Goal: Complete application form: Complete application form

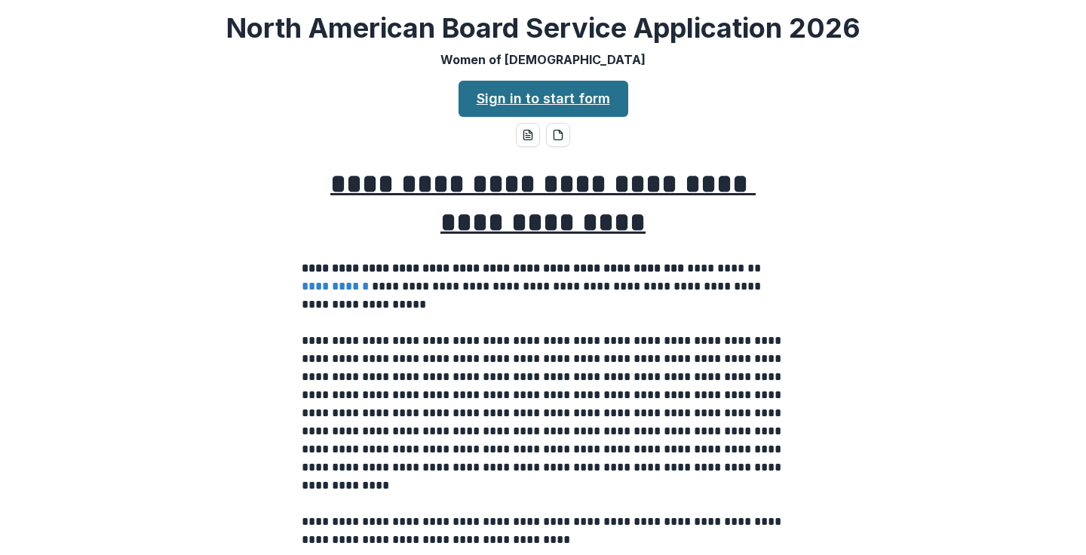
click at [568, 98] on link "Sign in to start form" at bounding box center [544, 99] width 170 height 36
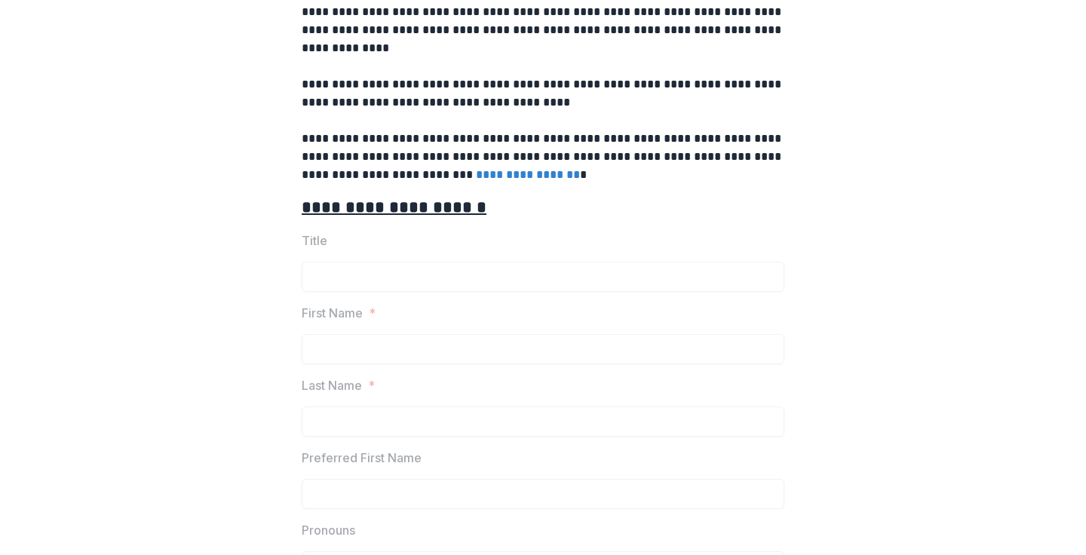
scroll to position [412, 0]
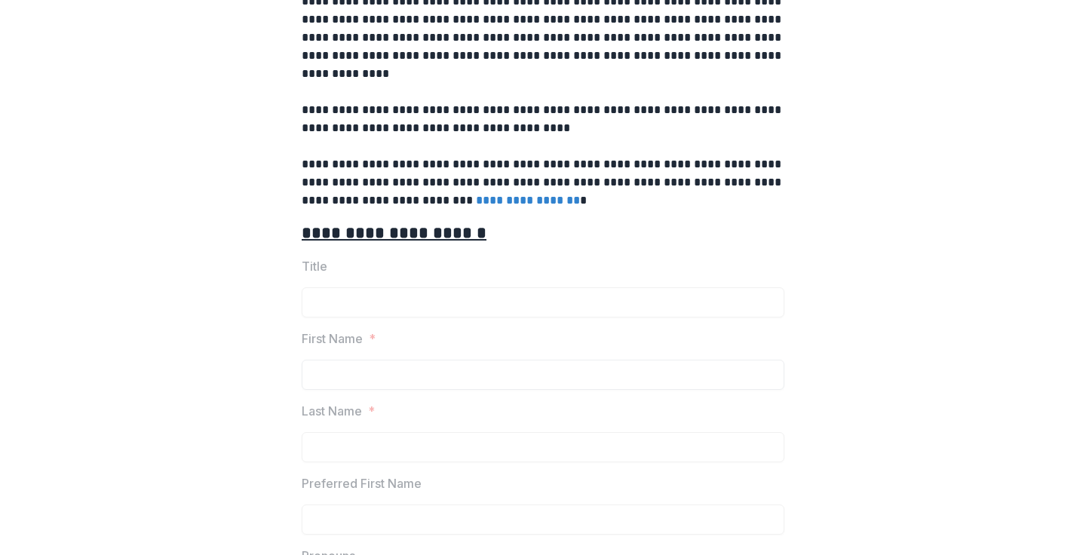
click at [327, 375] on input "First Name *" at bounding box center [543, 375] width 483 height 30
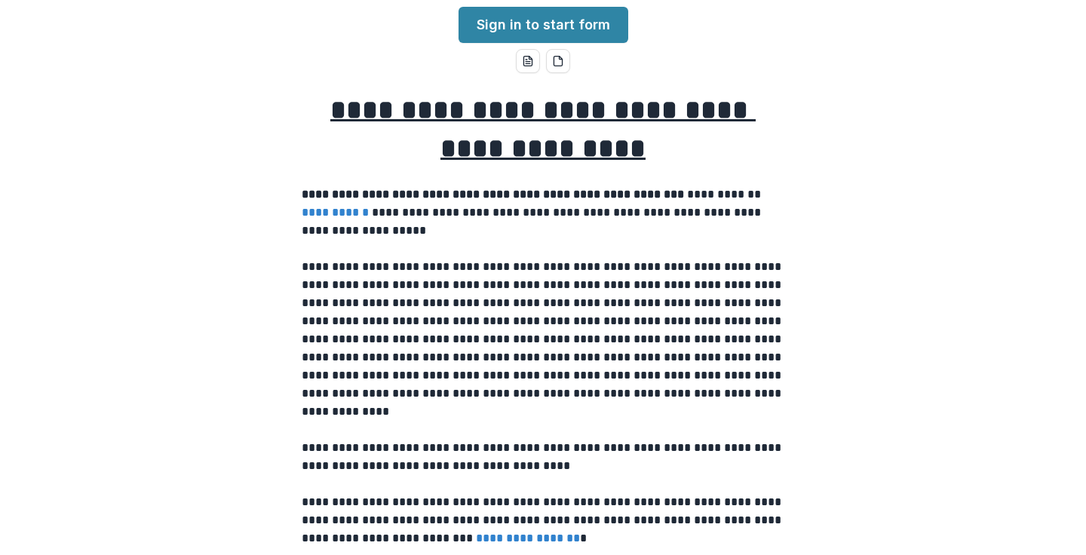
scroll to position [72, 0]
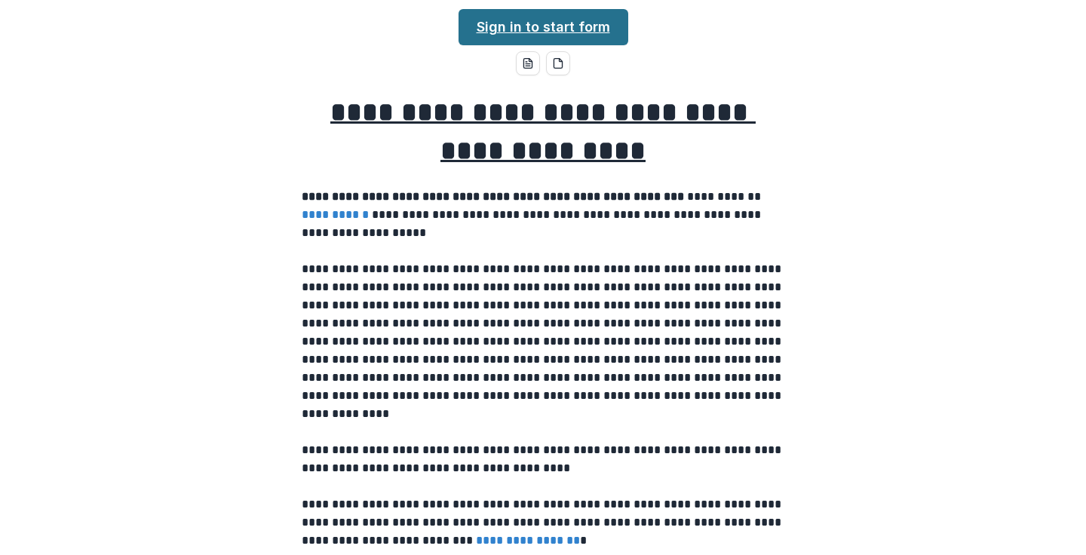
click at [551, 23] on link "Sign in to start form" at bounding box center [544, 27] width 170 height 36
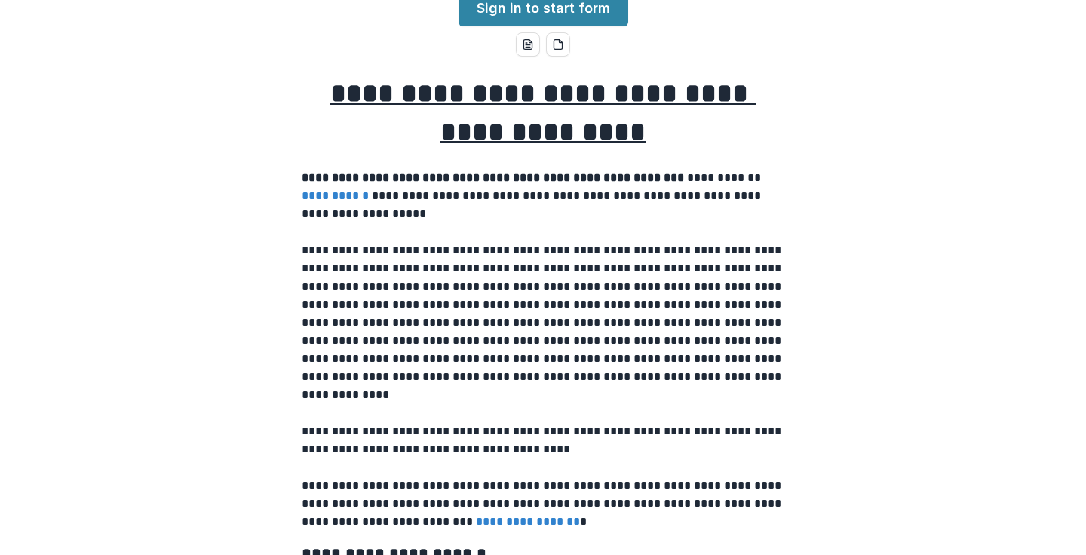
scroll to position [115, 0]
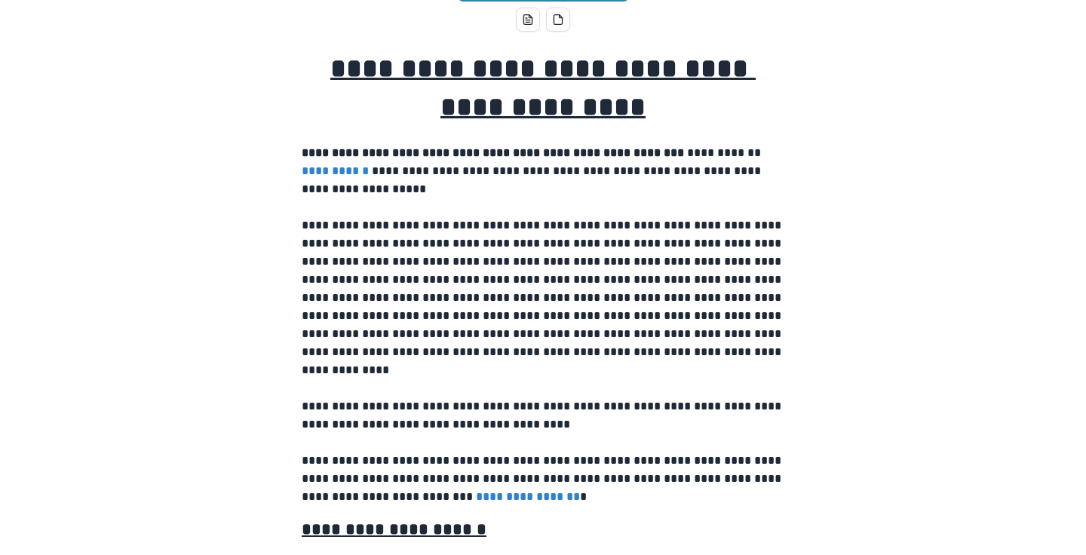
click at [347, 173] on link "**********" at bounding box center [335, 170] width 67 height 11
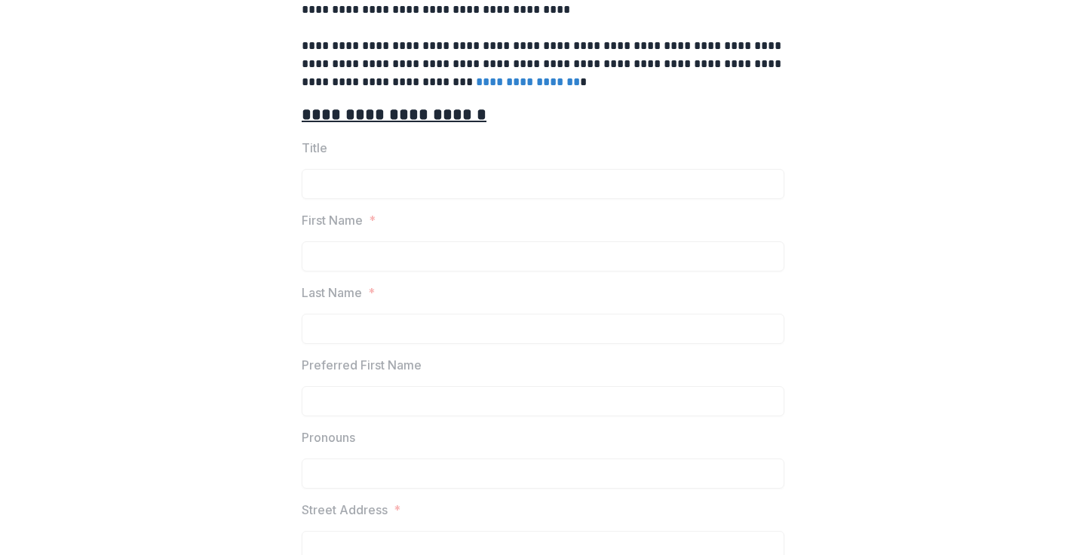
scroll to position [534, 0]
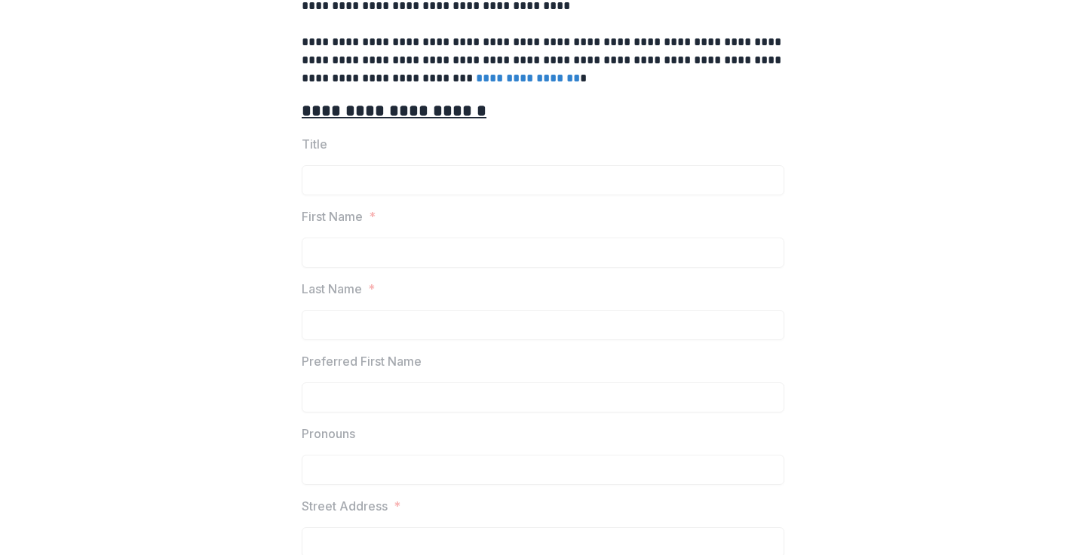
click at [378, 113] on u "**********" at bounding box center [394, 111] width 185 height 17
click at [364, 212] on label "First Name *" at bounding box center [539, 216] width 474 height 18
click at [348, 260] on input "First Name *" at bounding box center [543, 253] width 483 height 30
click at [348, 258] on input "First Name *" at bounding box center [543, 253] width 483 height 30
click at [353, 325] on input "Last Name *" at bounding box center [543, 325] width 483 height 30
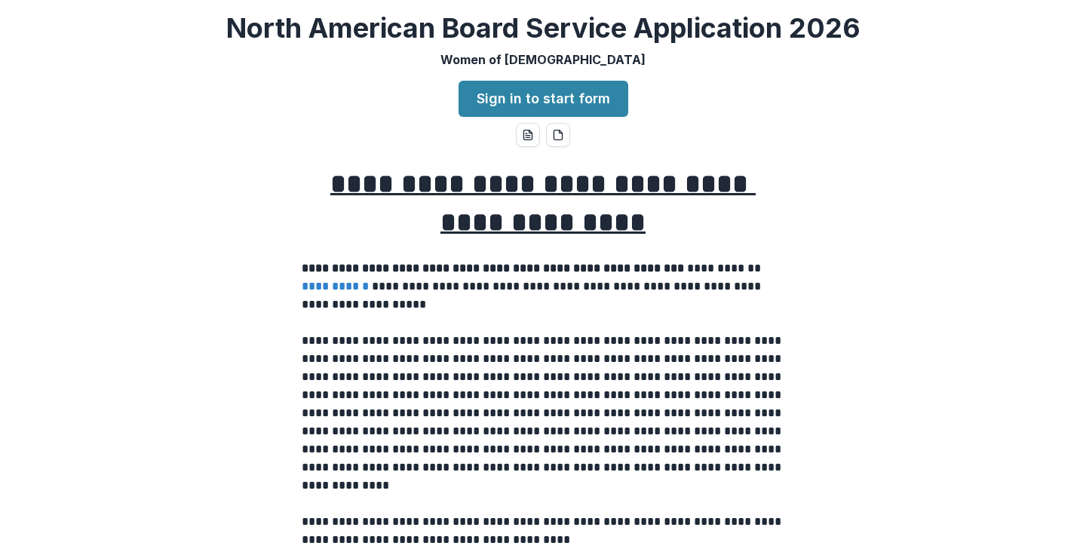
scroll to position [0, 0]
click at [496, 98] on link "Sign in to start form" at bounding box center [544, 99] width 170 height 36
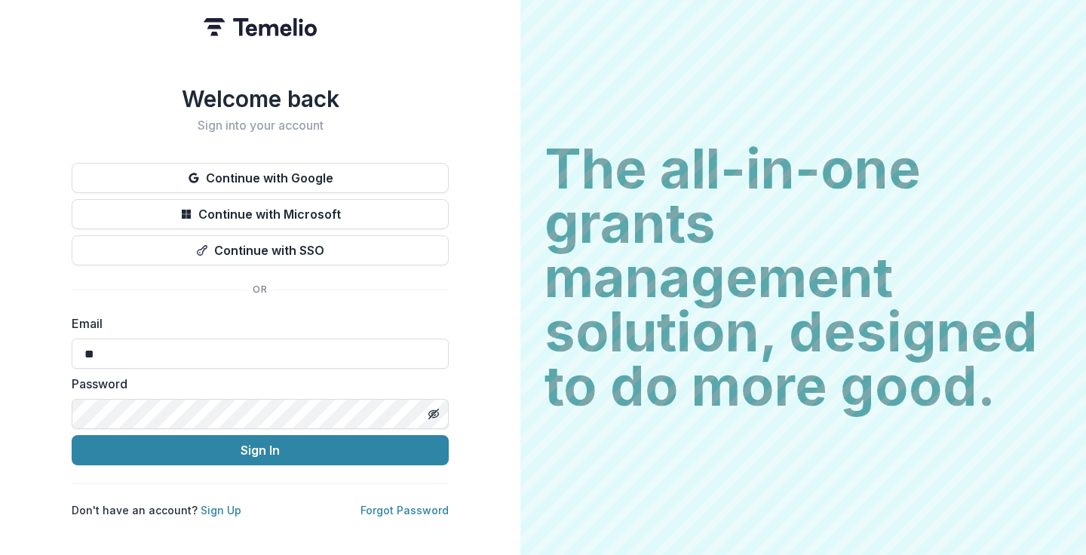
type input "*"
type input "**********"
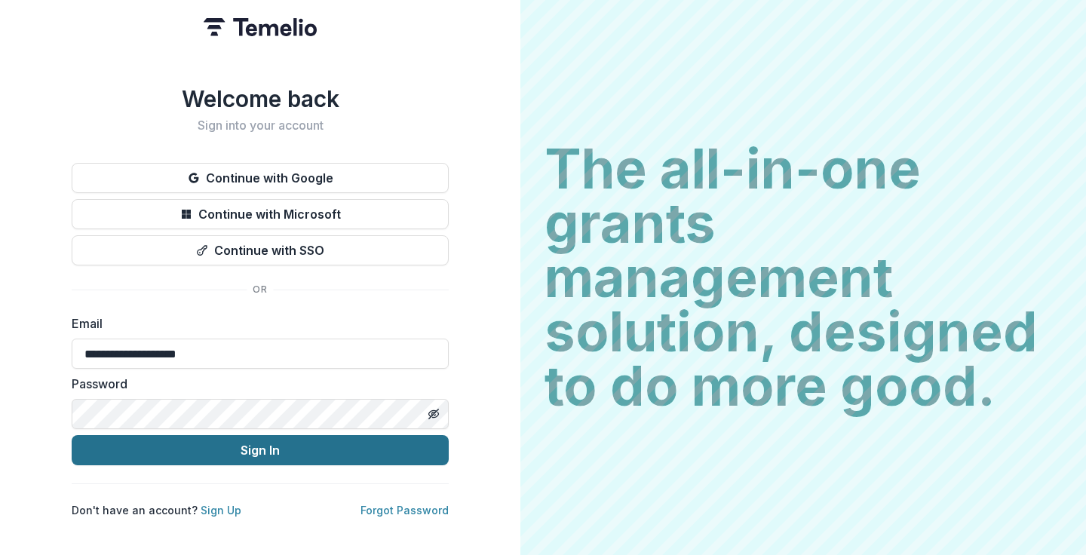
click at [218, 439] on button "Sign In" at bounding box center [260, 450] width 377 height 30
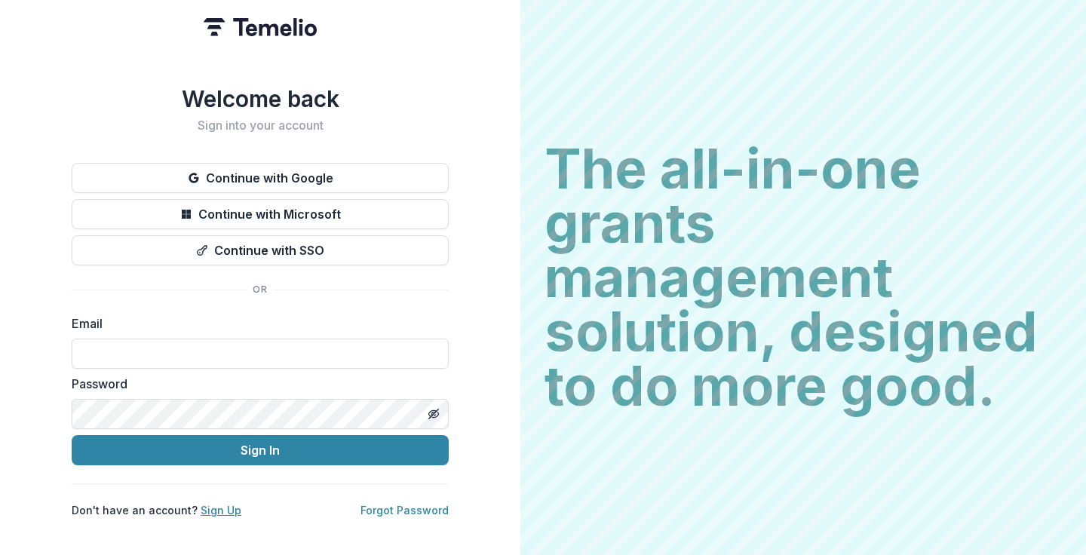
click at [210, 504] on link "Sign Up" at bounding box center [221, 510] width 41 height 13
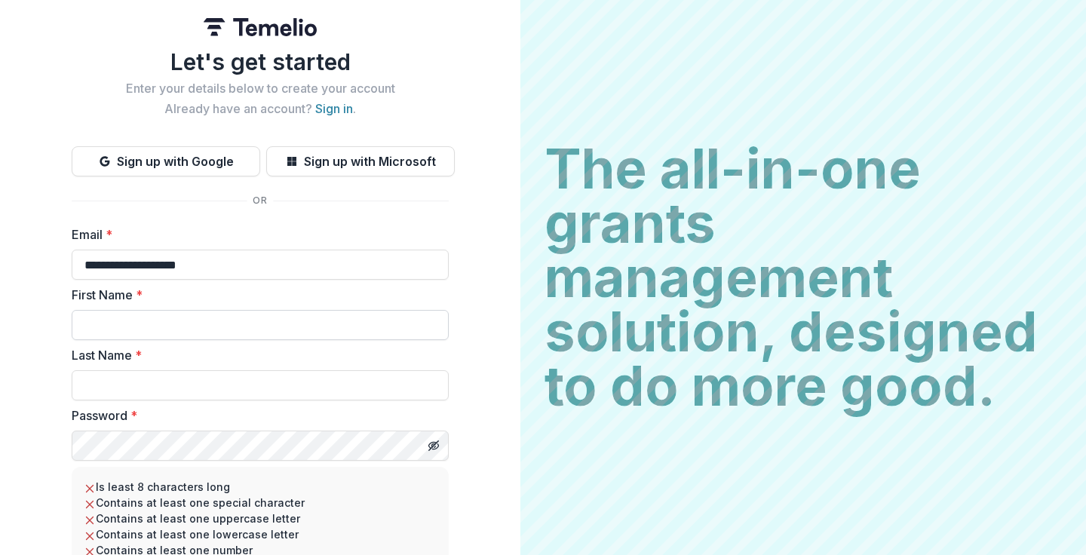
type input "**********"
type input "***"
type input "*****"
click at [41, 492] on div "**********" at bounding box center [260, 336] width 520 height 673
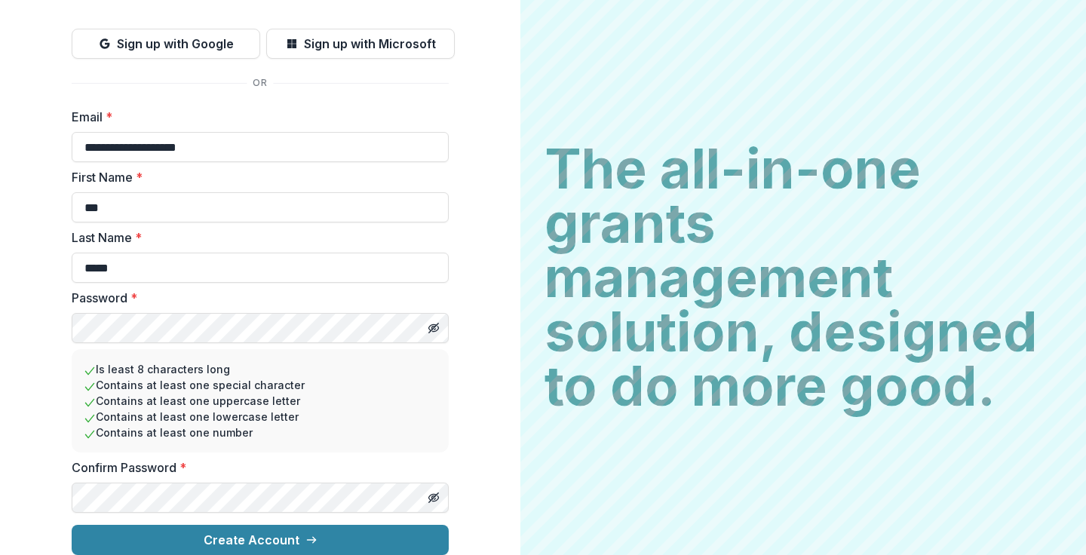
scroll to position [130, 0]
click at [258, 528] on button "Create Account" at bounding box center [260, 540] width 377 height 30
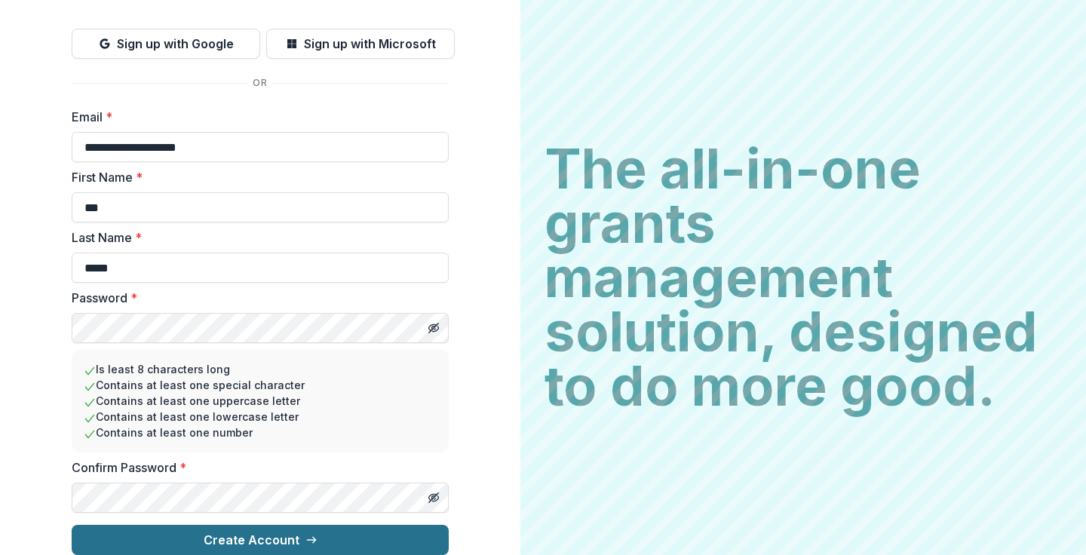
click at [206, 530] on button "Create Account" at bounding box center [260, 540] width 377 height 30
click at [235, 535] on button "Create Account" at bounding box center [260, 540] width 377 height 30
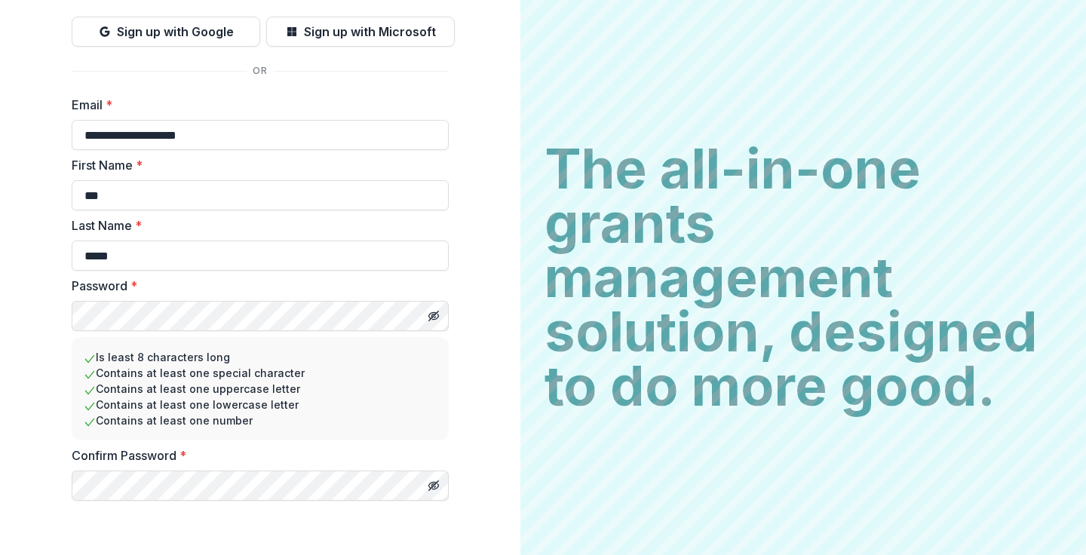
click at [25, 512] on div "**********" at bounding box center [260, 241] width 520 height 742
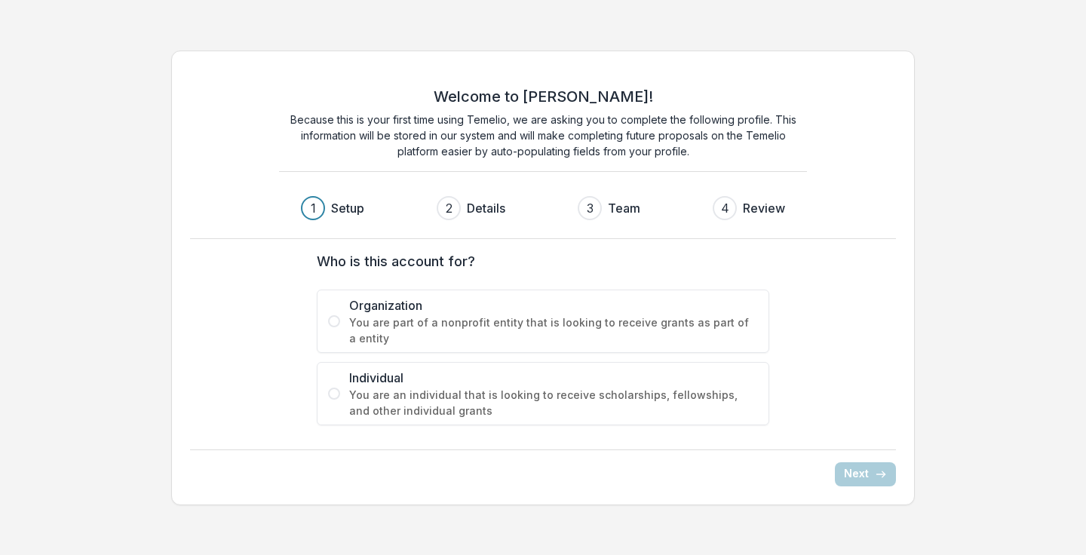
click at [333, 323] on span at bounding box center [334, 321] width 12 height 12
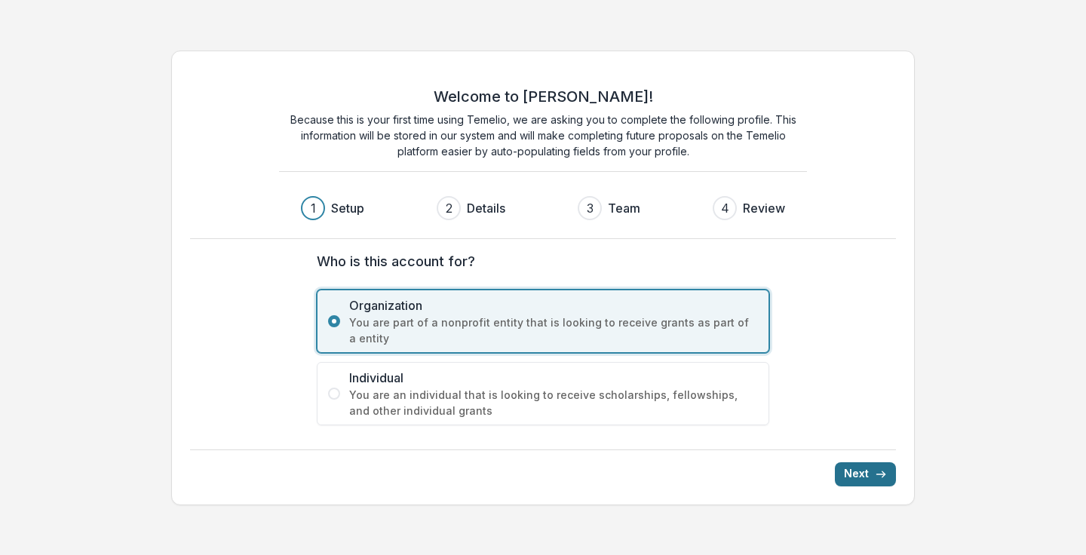
click at [877, 474] on line "submit" at bounding box center [881, 474] width 8 height 0
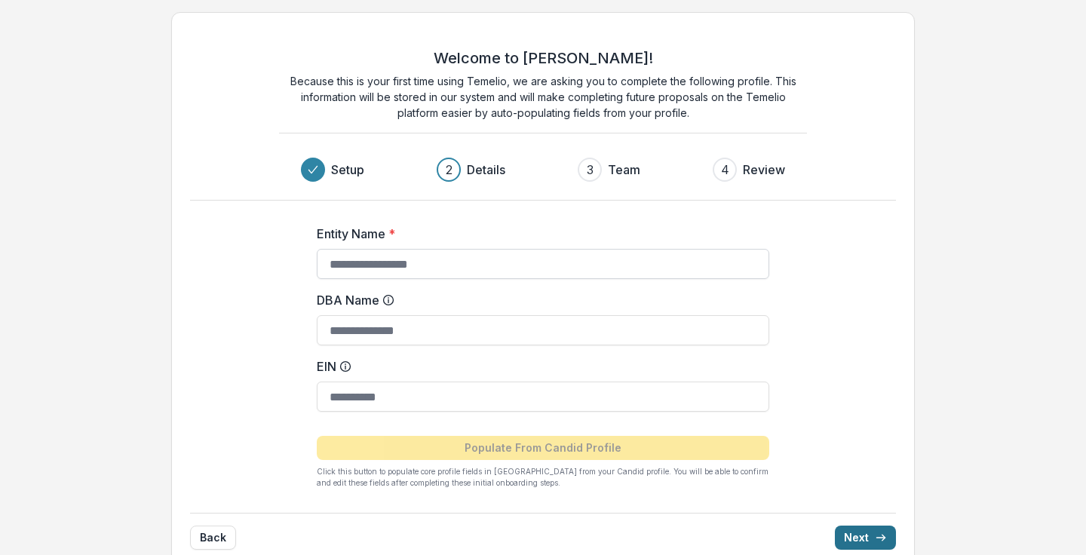
click at [533, 266] on input "Entity Name *" at bounding box center [543, 264] width 453 height 30
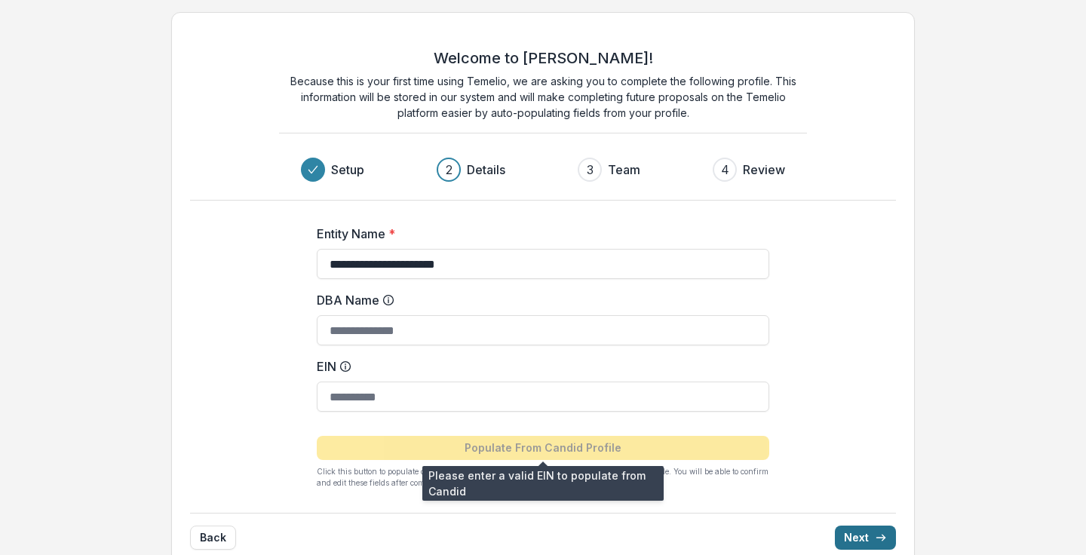
type input "**********"
click at [284, 406] on div "**********" at bounding box center [542, 351] width 603 height 300
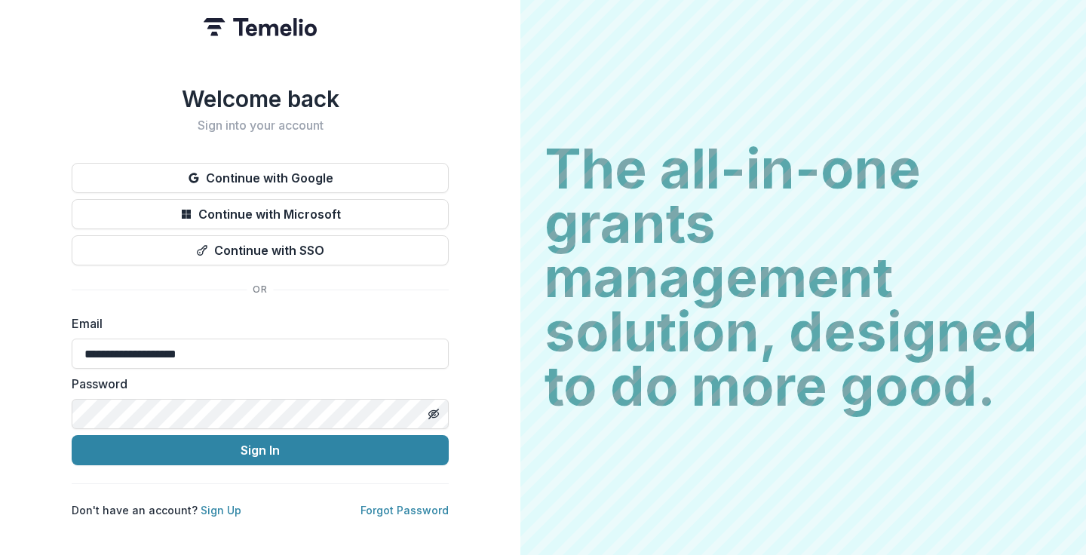
type input "**********"
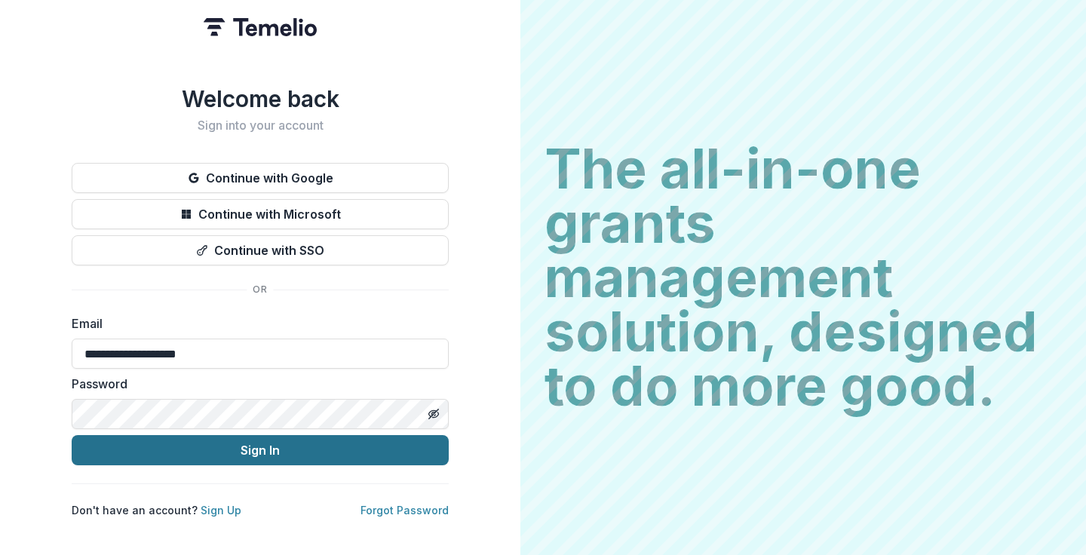
click at [209, 452] on button "Sign In" at bounding box center [260, 450] width 377 height 30
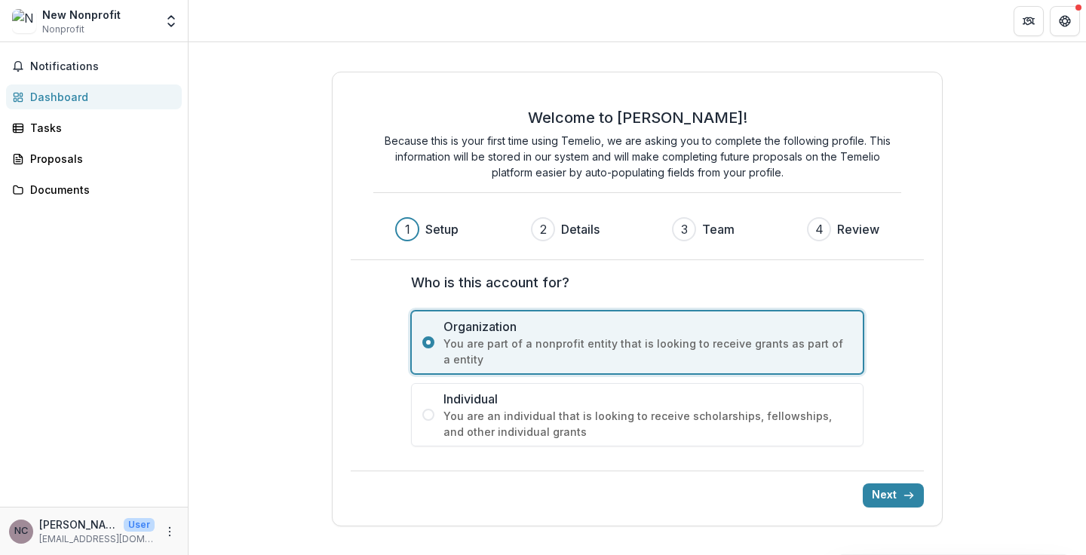
click at [436, 413] on label "Individual You are an individual that is looking to receive scholarships, fello…" at bounding box center [637, 414] width 453 height 63
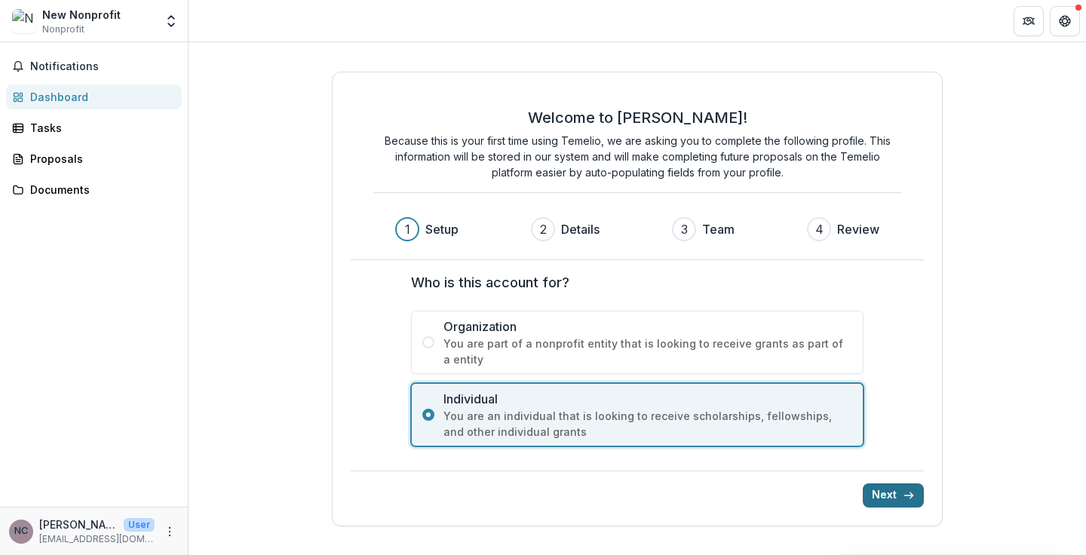
click at [890, 496] on button "Next" at bounding box center [893, 496] width 61 height 24
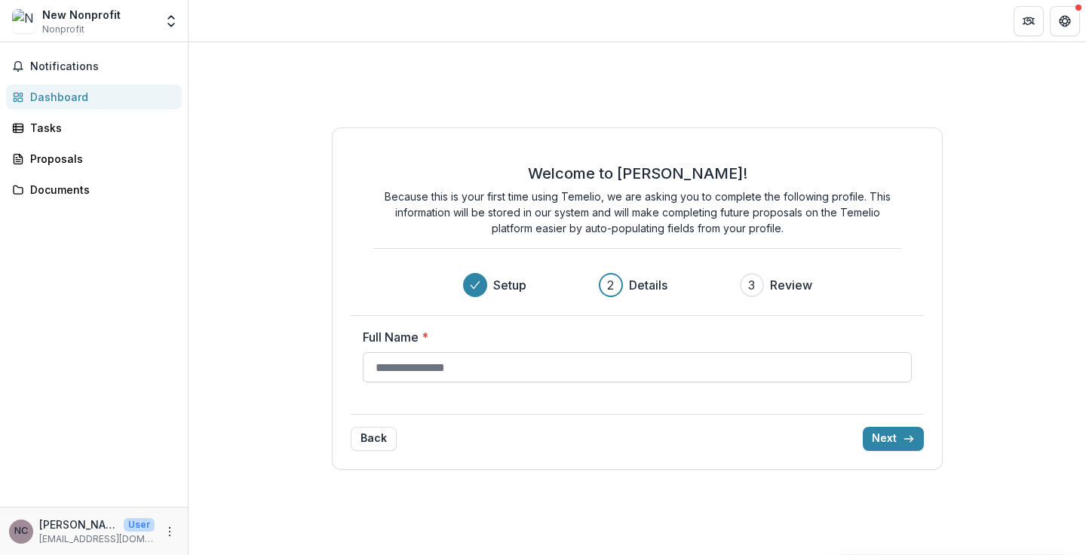
click at [527, 377] on input "Full Name *" at bounding box center [638, 367] width 550 height 30
type input "*********"
click at [908, 436] on icon "submit" at bounding box center [909, 439] width 12 height 12
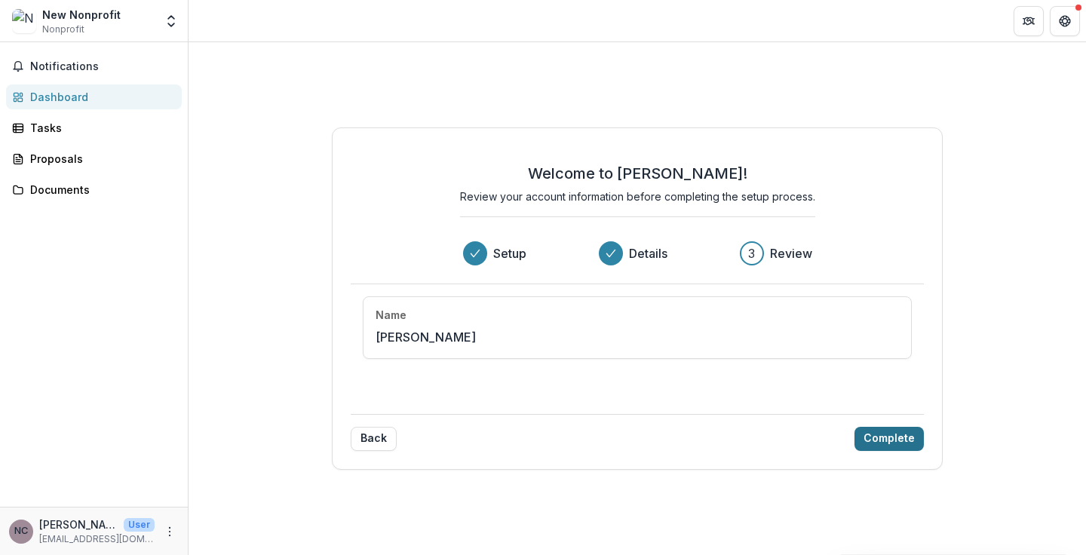
click at [874, 439] on button "Complete" at bounding box center [889, 439] width 69 height 24
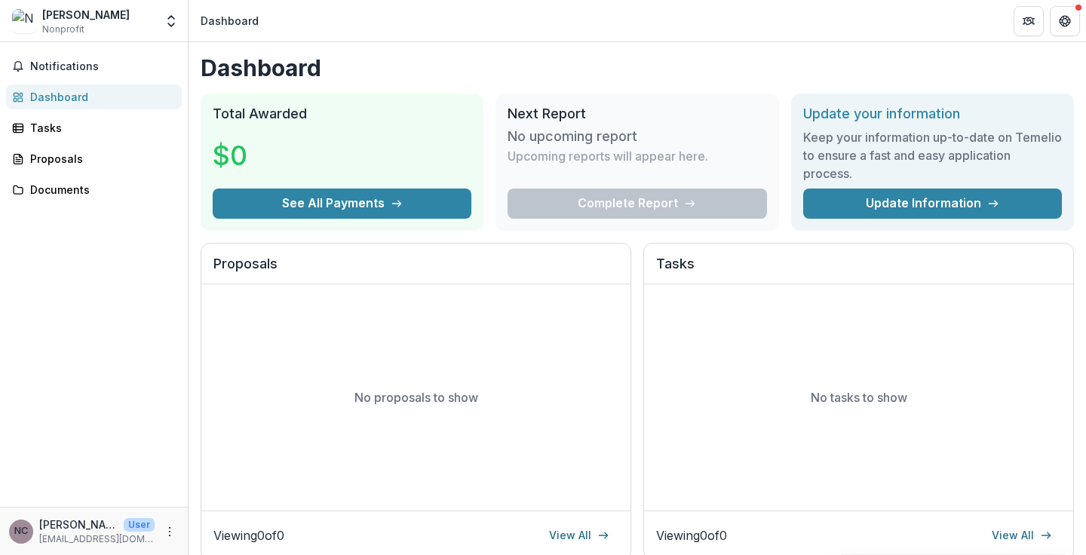
click at [423, 66] on h1 "Dashboard" at bounding box center [638, 67] width 874 height 27
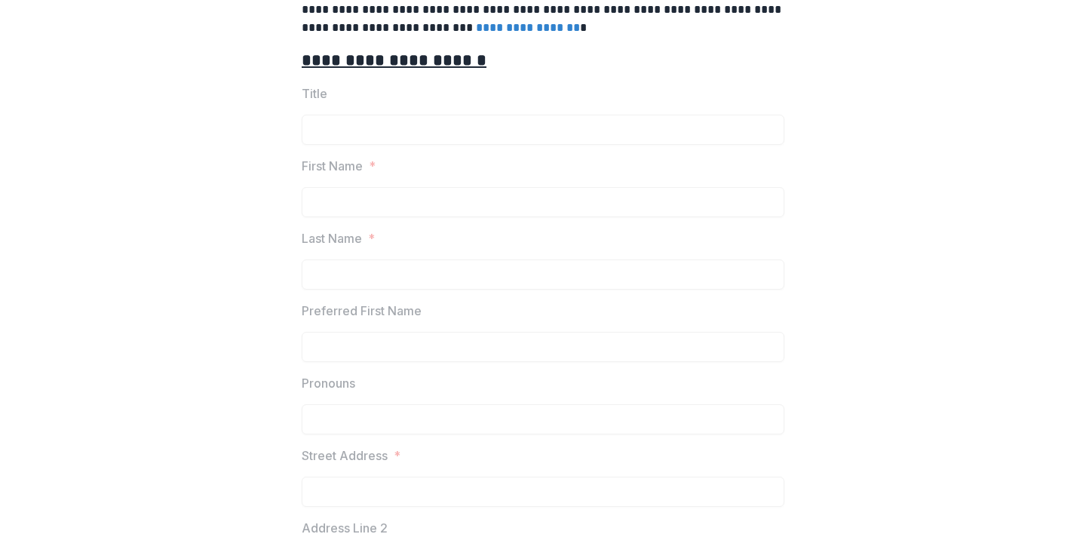
scroll to position [617, 0]
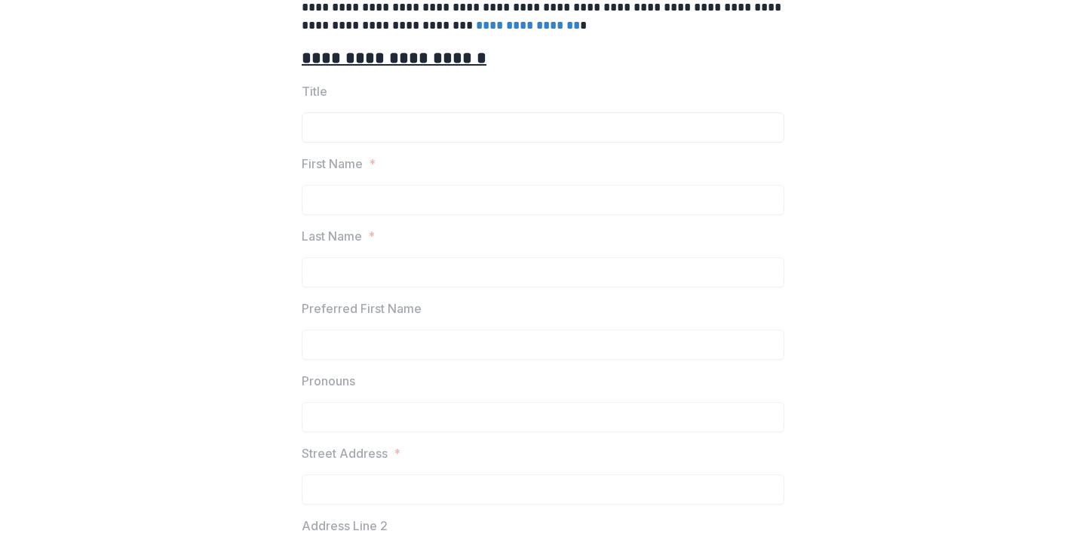
click at [419, 130] on input "Title" at bounding box center [543, 127] width 483 height 30
click at [382, 198] on input "First Name *" at bounding box center [543, 200] width 483 height 30
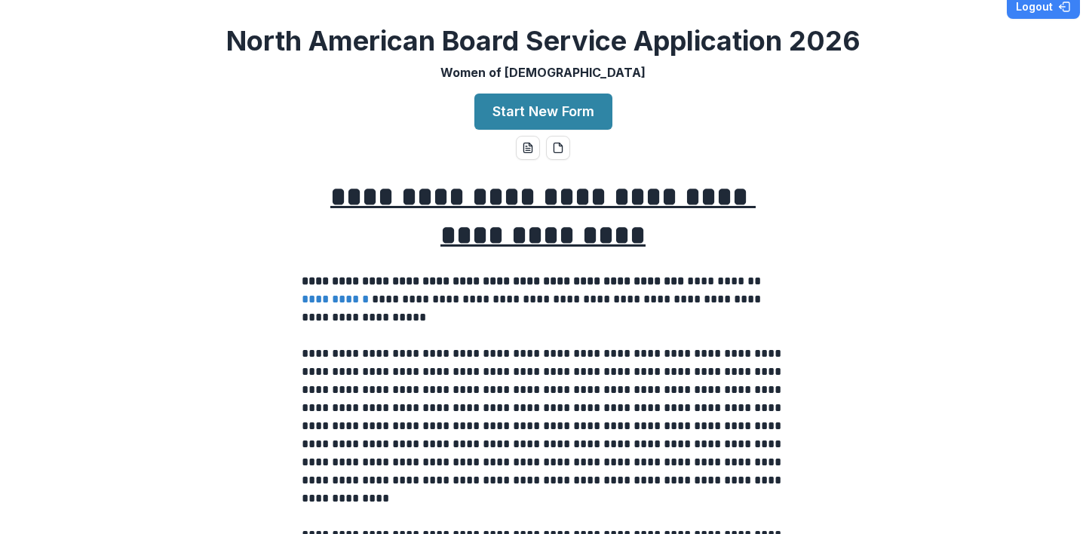
scroll to position [-2, 0]
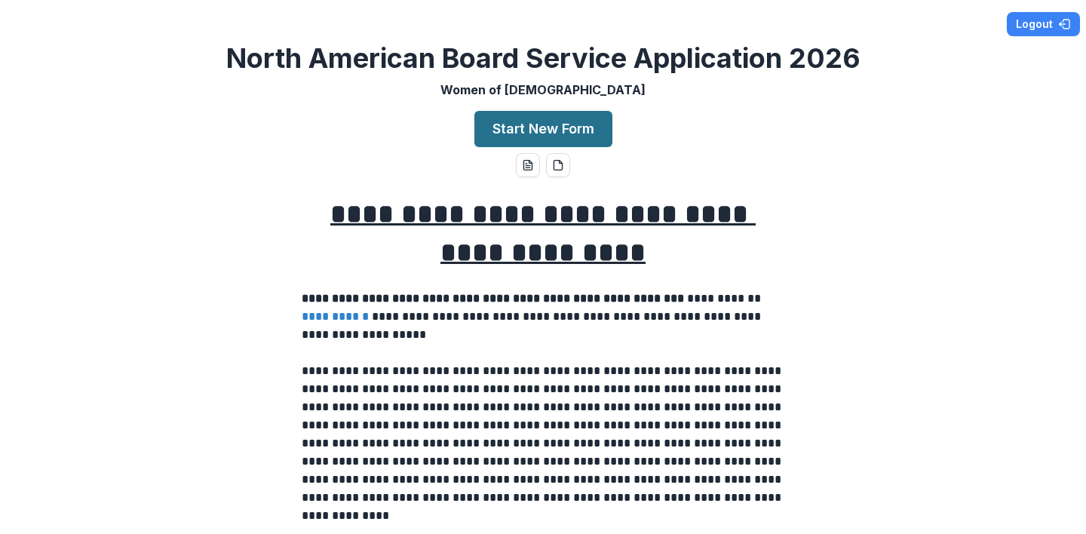
click at [508, 140] on button "Start New Form" at bounding box center [543, 129] width 138 height 36
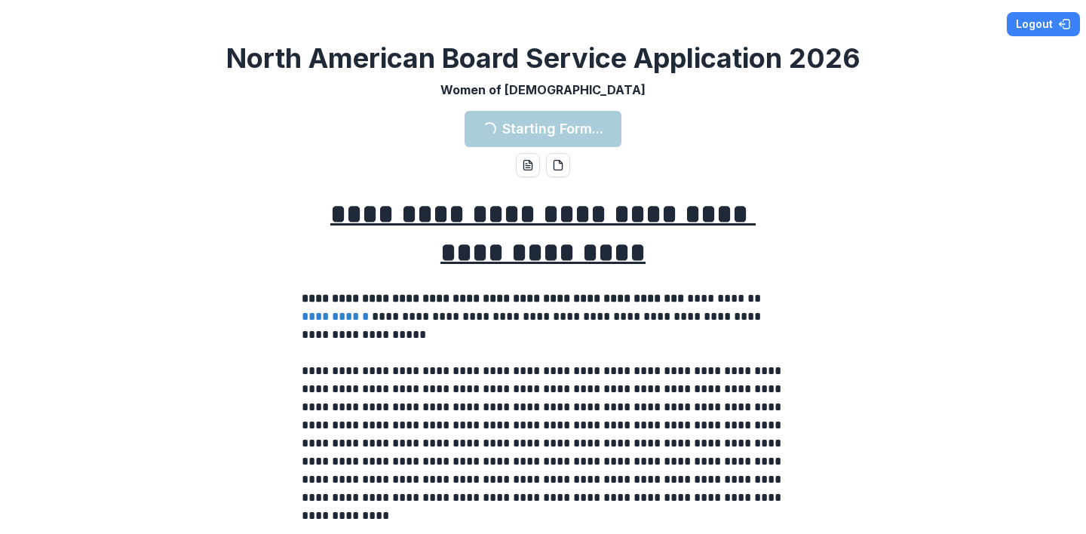
scroll to position [0, 0]
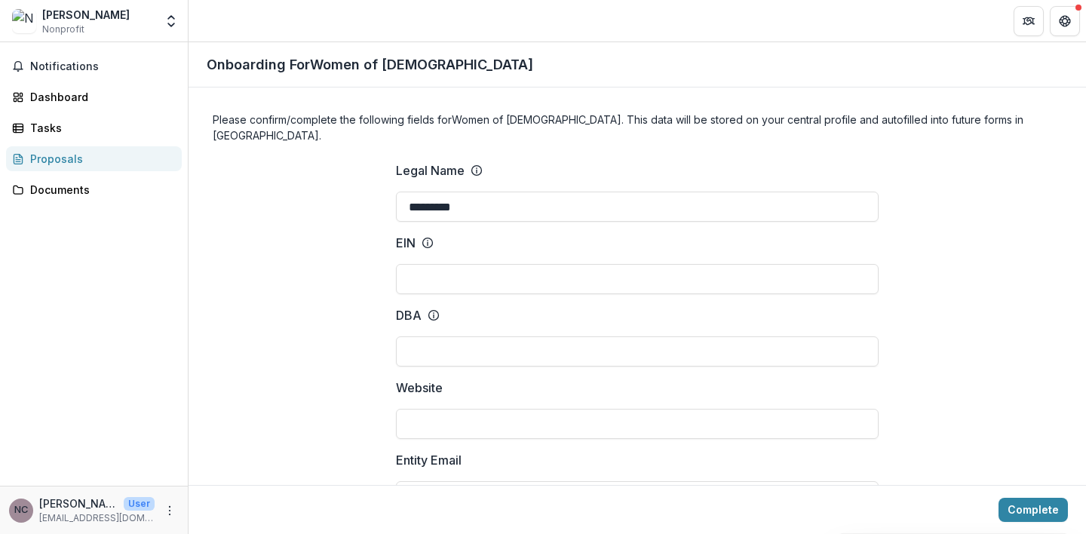
click at [66, 186] on div "Documents" at bounding box center [100, 190] width 140 height 16
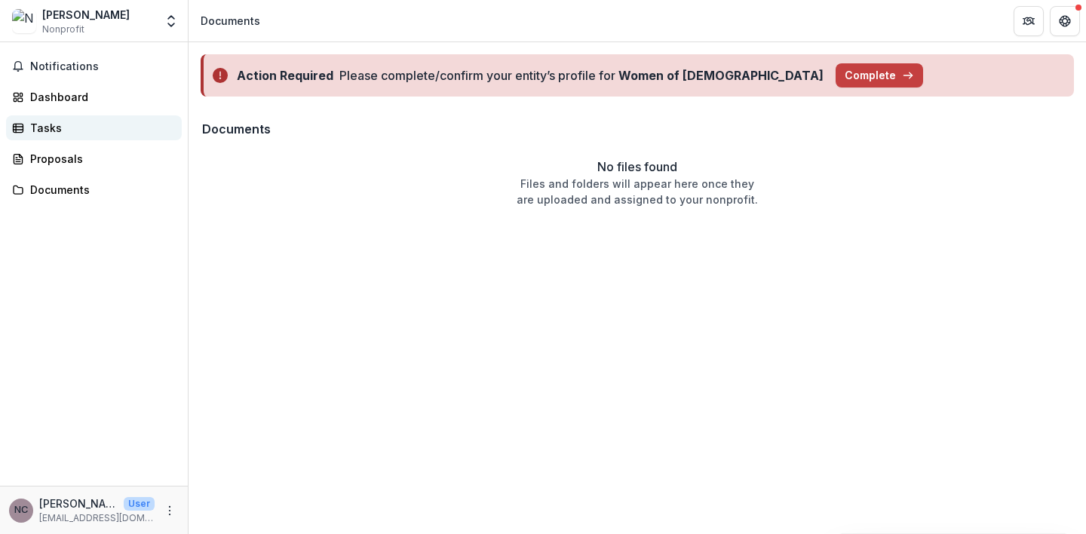
click at [58, 129] on div "Tasks" at bounding box center [100, 128] width 140 height 16
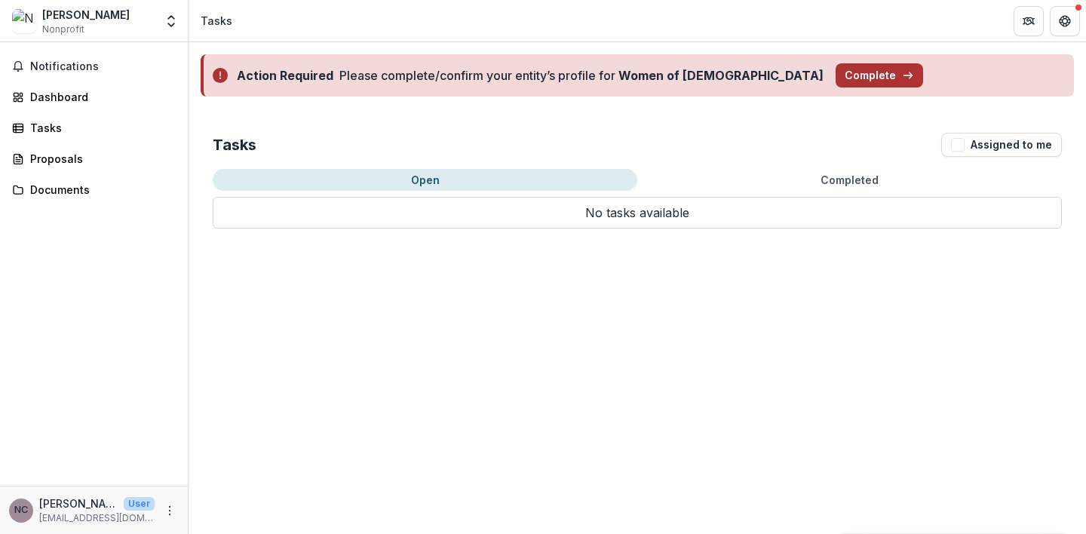
click at [847, 76] on button "Complete" at bounding box center [880, 75] width 88 height 24
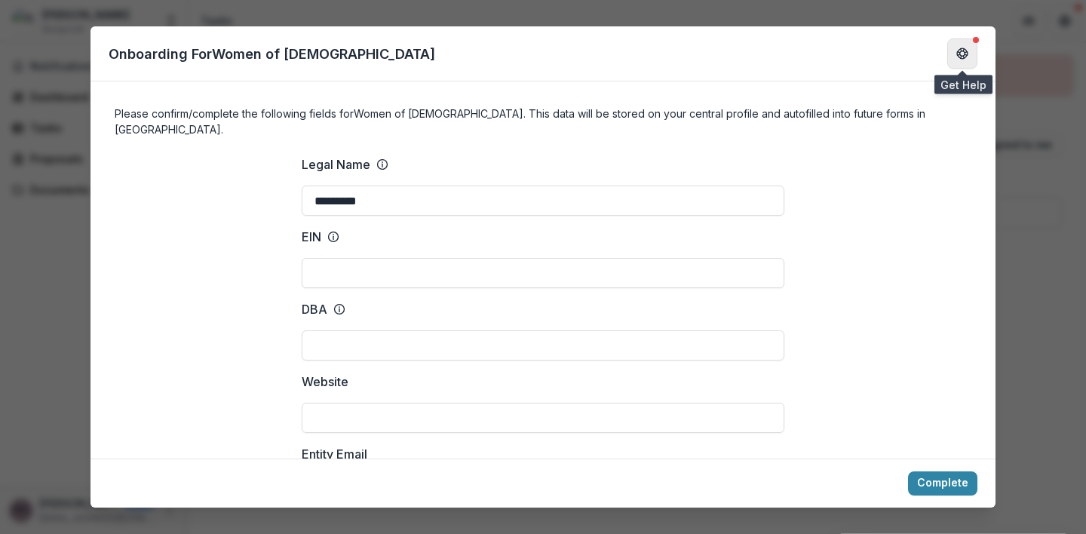
click at [964, 49] on icon "Get Help" at bounding box center [963, 50] width 4 height 3
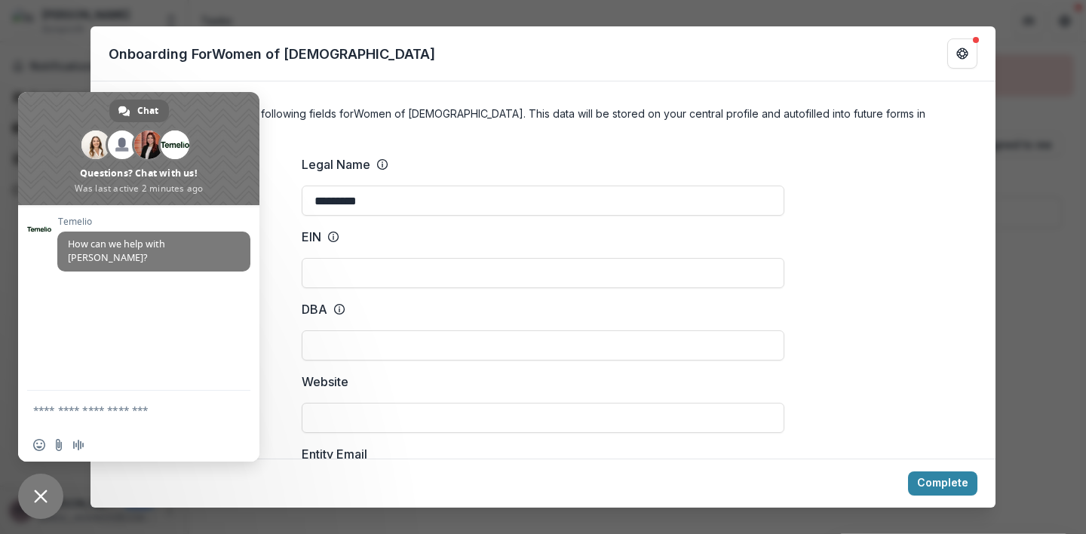
click at [39, 499] on span "Close chat" at bounding box center [41, 497] width 14 height 14
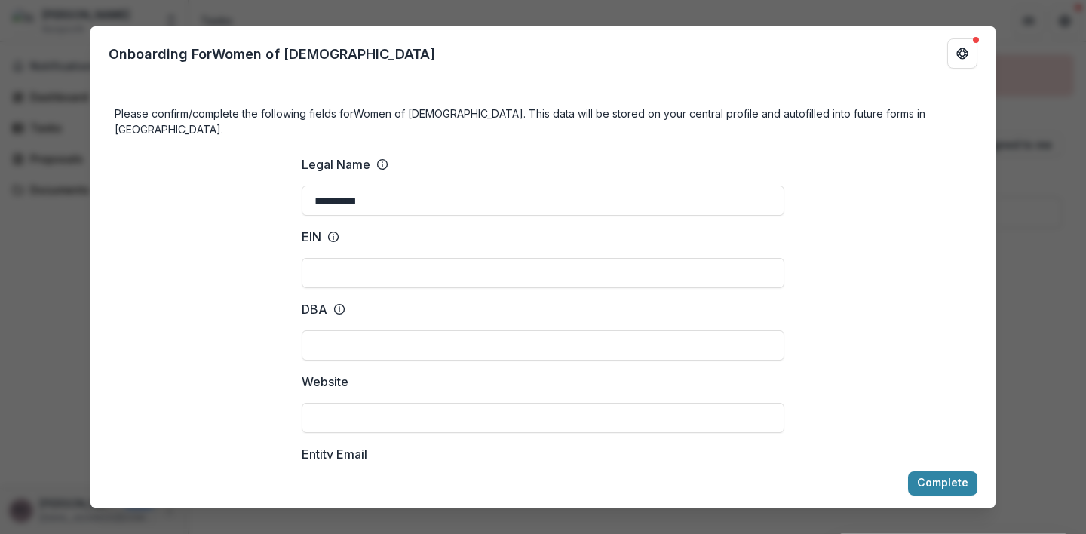
click at [1030, 211] on div "Onboarding For Women of Reform Judaism Please confirm/complete the following fi…" at bounding box center [543, 267] width 1086 height 534
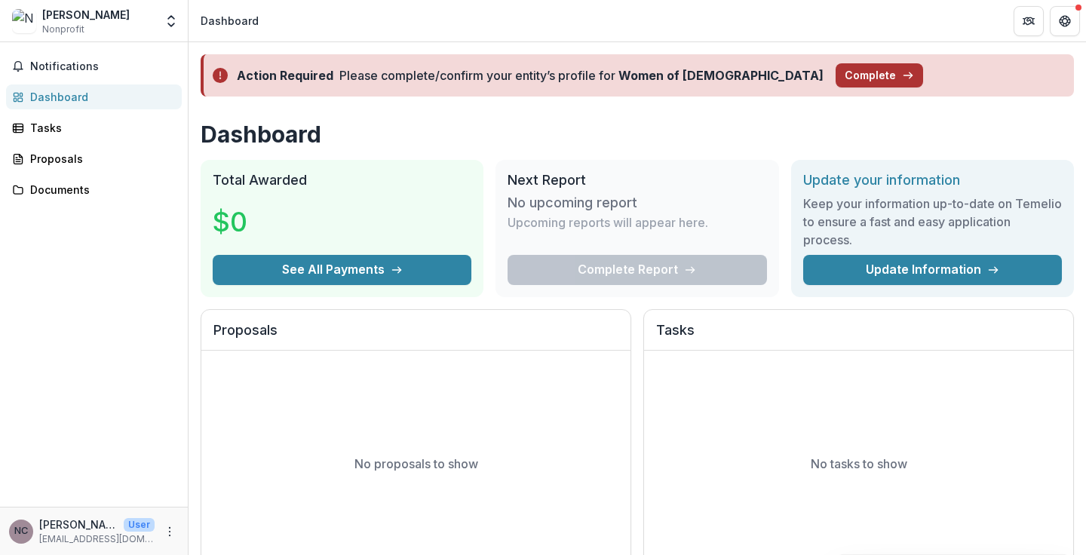
click at [836, 84] on button "Complete" at bounding box center [880, 75] width 88 height 24
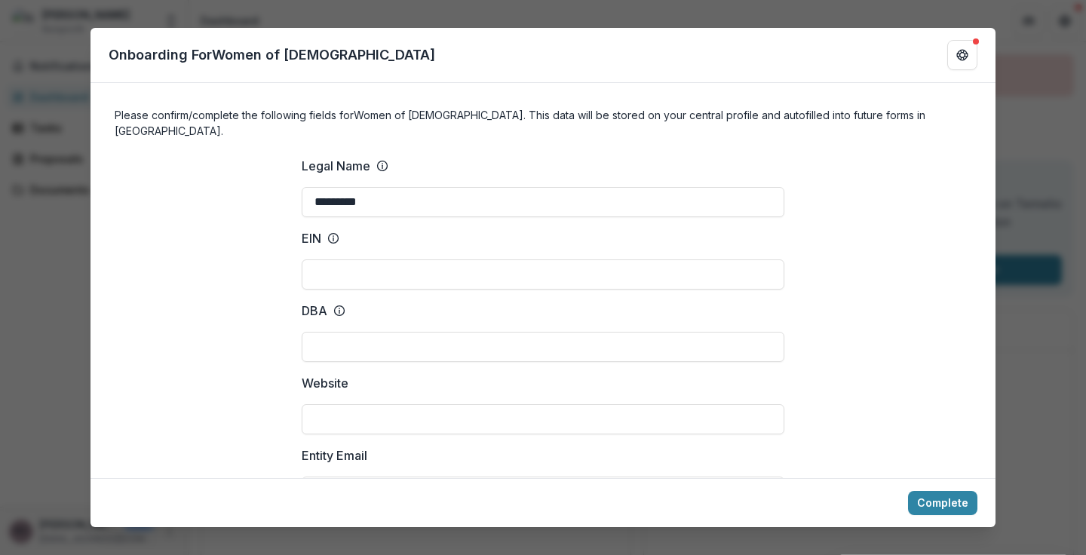
click at [907, 8] on div "Onboarding For Women of Reform Judaism Please confirm/complete the following fi…" at bounding box center [543, 277] width 1086 height 555
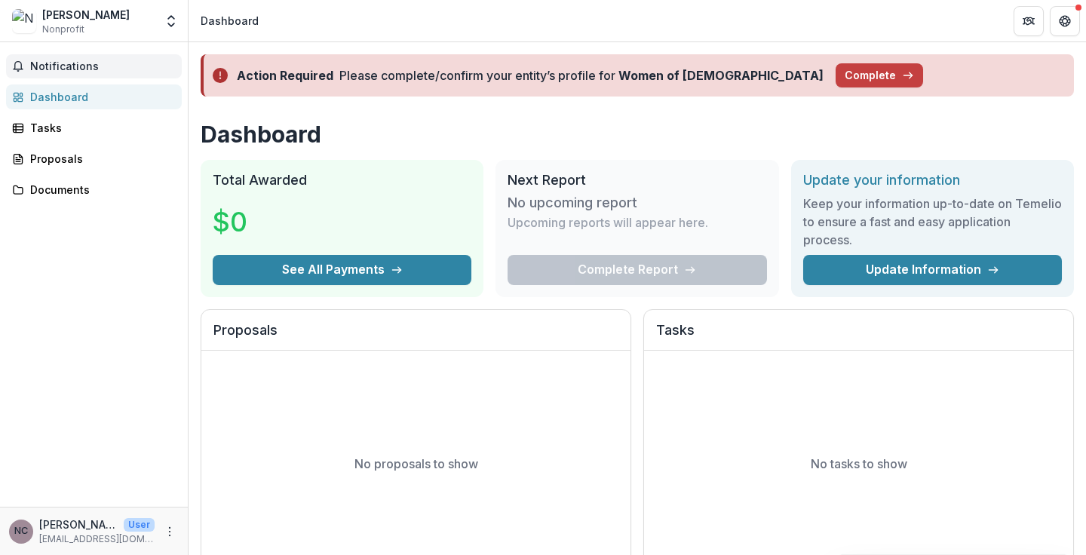
click at [90, 57] on button "Notifications" at bounding box center [94, 66] width 176 height 24
click at [61, 102] on div "Dashboard" at bounding box center [100, 97] width 140 height 16
click at [173, 24] on polyline "Open entity switcher" at bounding box center [171, 24] width 6 height 3
click at [172, 14] on icon "Open entity switcher" at bounding box center [171, 21] width 15 height 15
click at [172, 13] on button "Open entity switcher" at bounding box center [171, 21] width 21 height 30
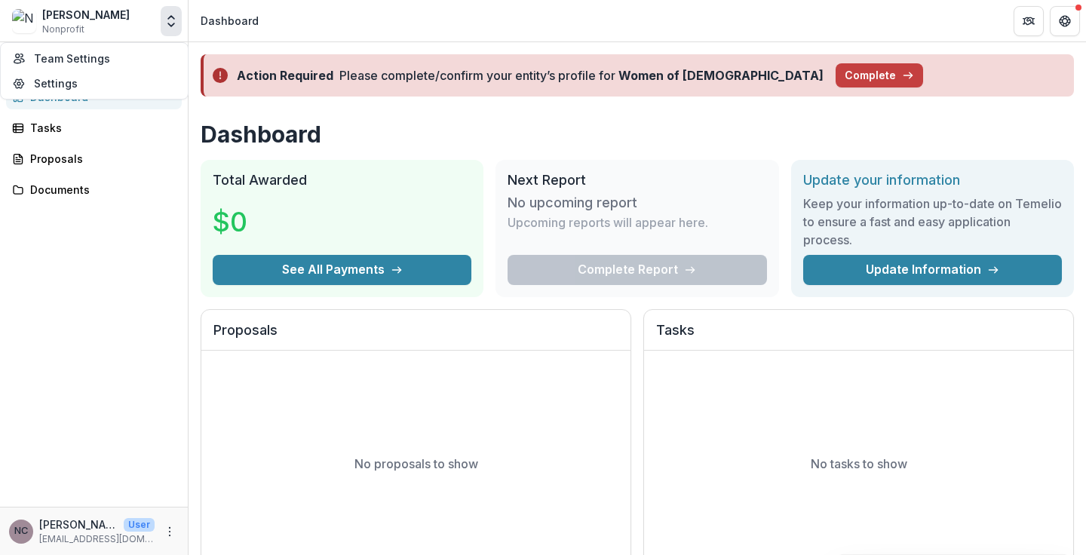
click at [278, 26] on header "Dashboard" at bounding box center [638, 20] width 898 height 41
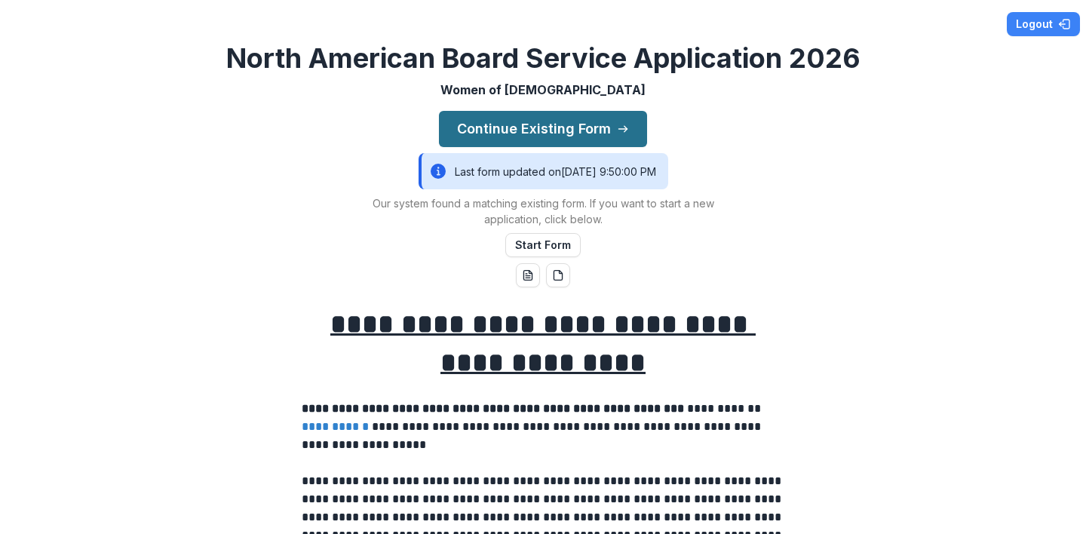
click at [518, 128] on button "Continue Existing Form" at bounding box center [543, 129] width 208 height 36
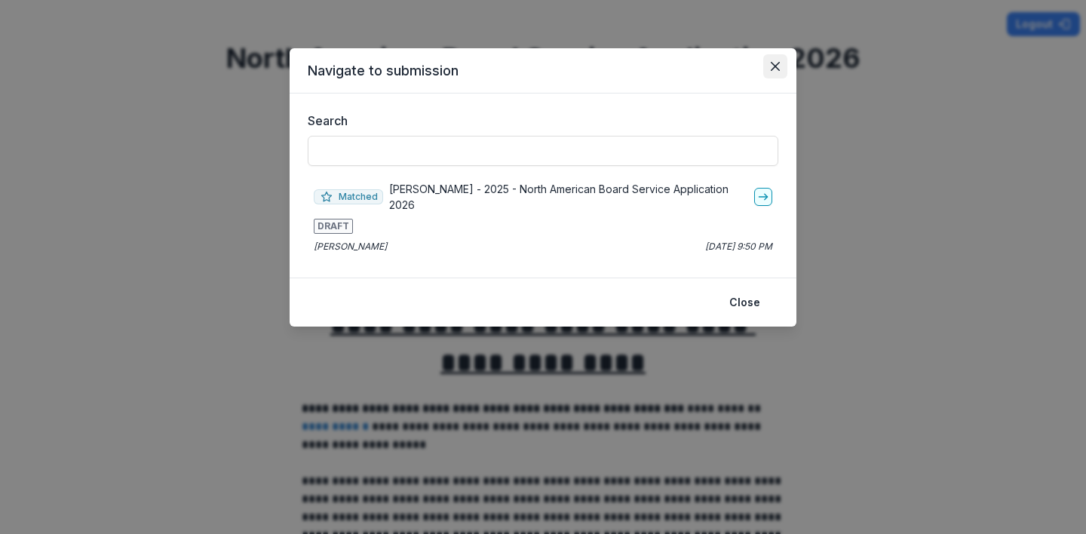
click at [775, 62] on icon "Close" at bounding box center [775, 66] width 9 height 9
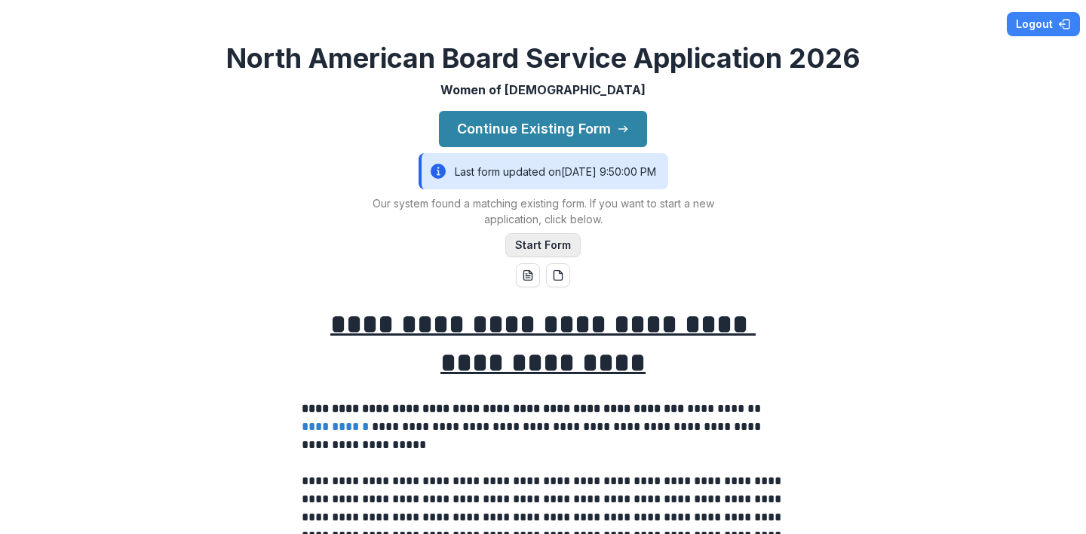
click at [547, 244] on button "Start Form" at bounding box center [542, 245] width 75 height 24
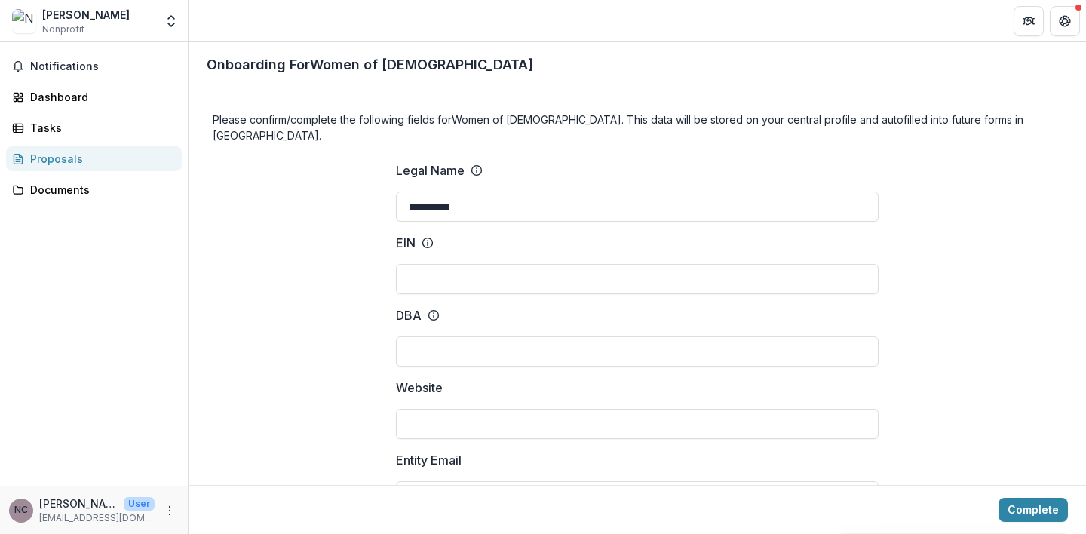
click at [69, 19] on div "[PERSON_NAME]" at bounding box center [86, 15] width 88 height 16
click at [29, 24] on img at bounding box center [24, 21] width 24 height 24
click at [173, 22] on icon "Open entity switcher" at bounding box center [171, 21] width 15 height 15
click at [87, 57] on link "Team Settings" at bounding box center [94, 58] width 181 height 25
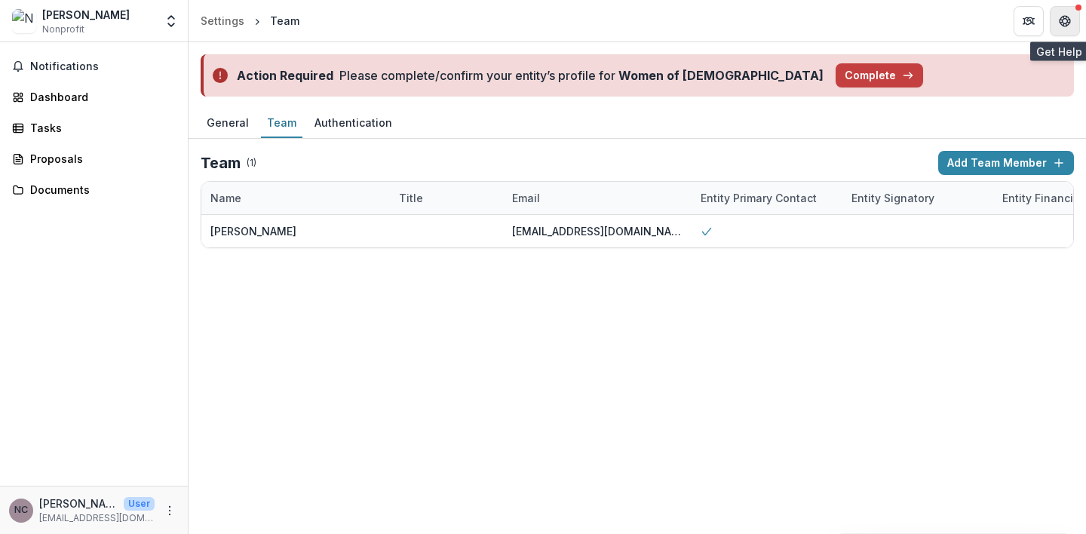
click at [1064, 20] on icon "Get Help" at bounding box center [1065, 21] width 12 height 12
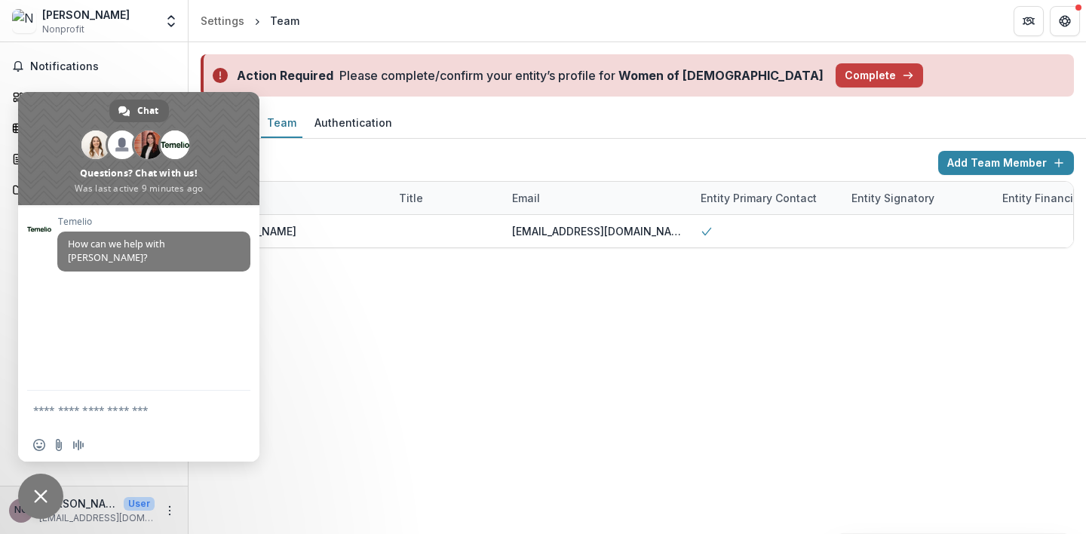
click at [40, 496] on span "Close chat" at bounding box center [41, 497] width 14 height 14
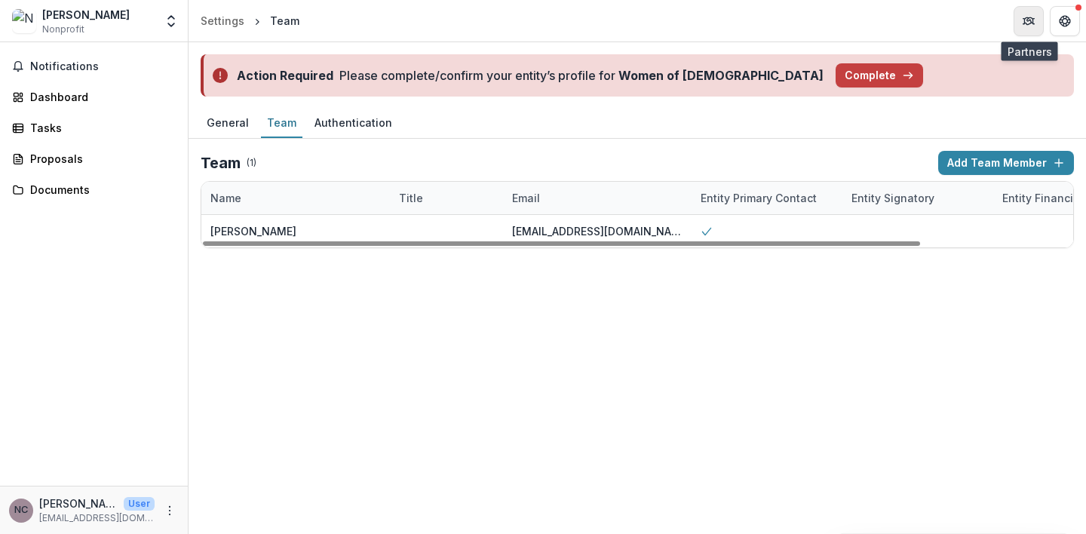
click at [1026, 21] on icon "Partners" at bounding box center [1029, 21] width 12 height 12
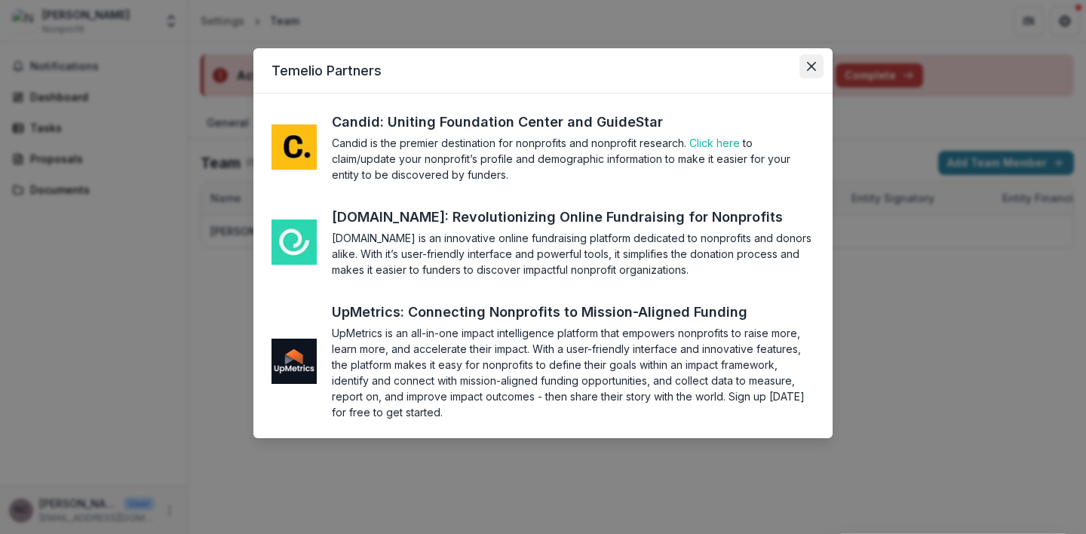
click at [810, 66] on icon "Close" at bounding box center [811, 66] width 9 height 9
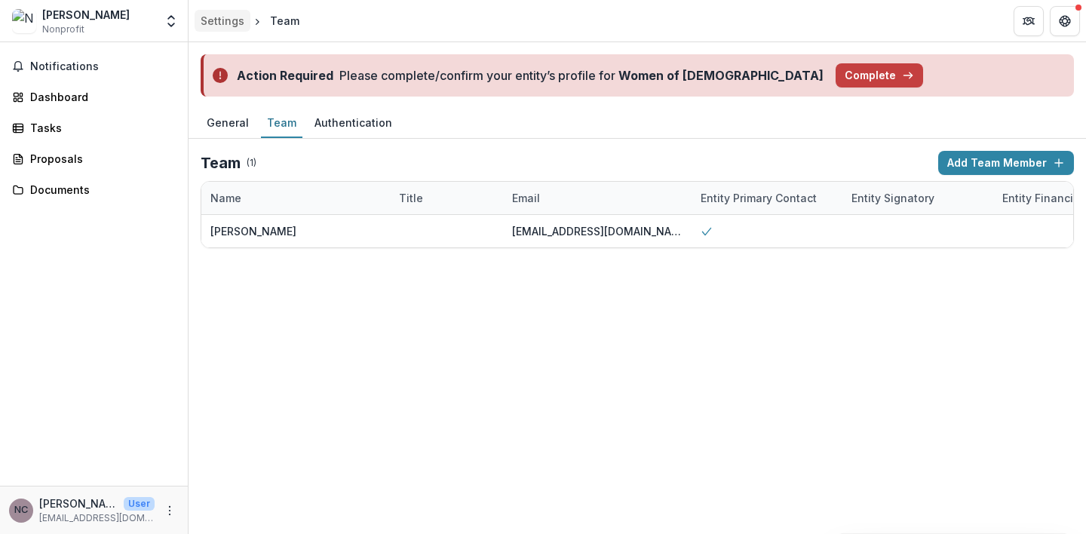
click at [216, 25] on div "Settings" at bounding box center [223, 21] width 44 height 16
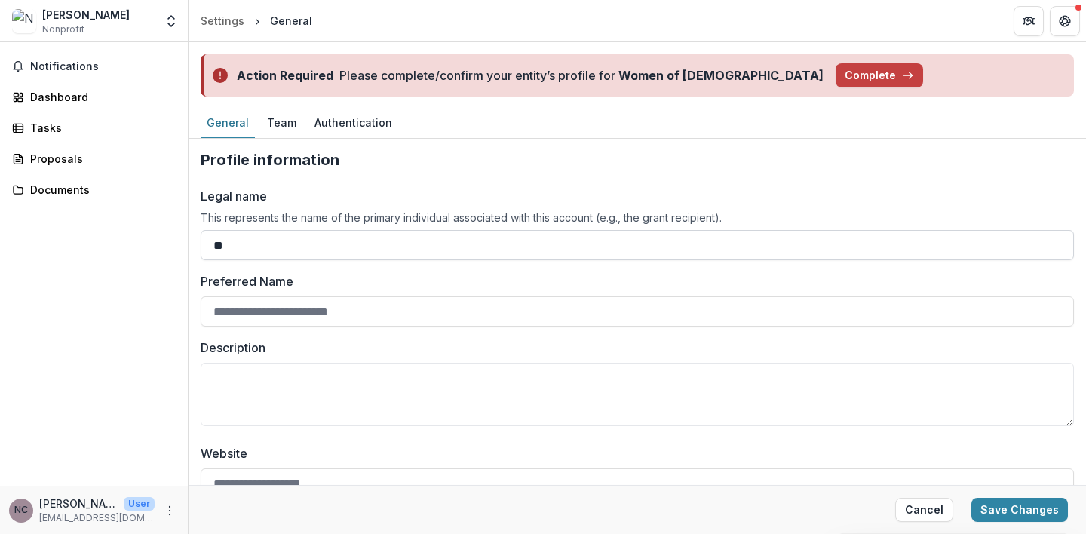
type input "*"
click at [981, 512] on button "Save Changes" at bounding box center [1020, 510] width 97 height 24
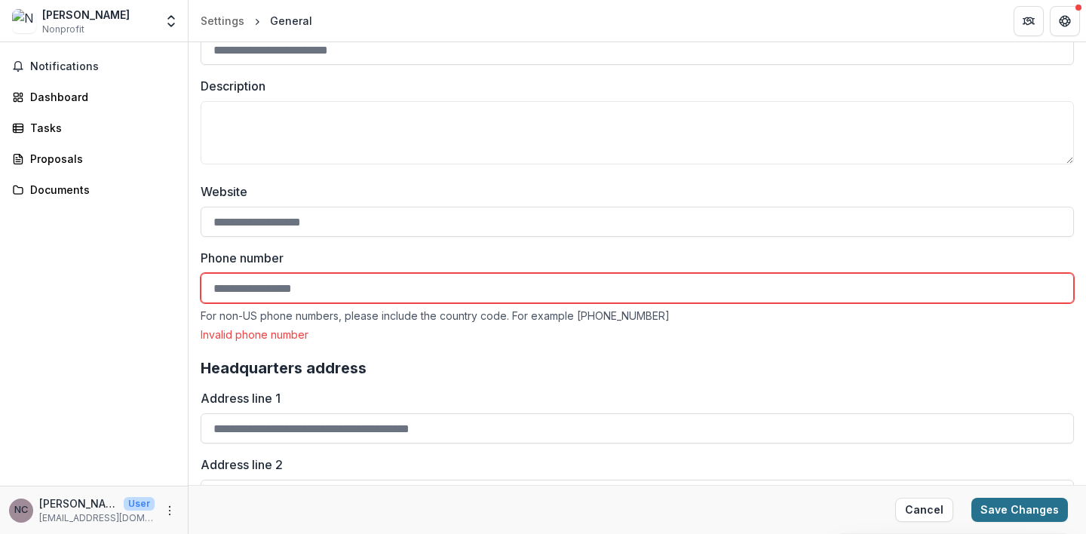
click at [999, 508] on button "Save Changes" at bounding box center [1020, 510] width 97 height 24
click at [925, 504] on button "Cancel" at bounding box center [924, 510] width 58 height 24
type input "*********"
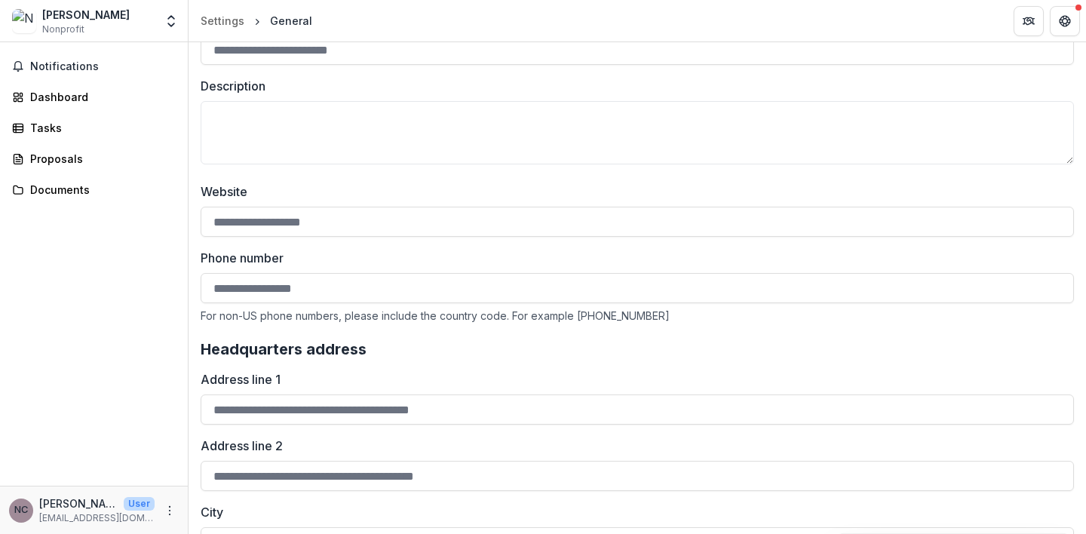
click at [31, 26] on img at bounding box center [24, 21] width 24 height 24
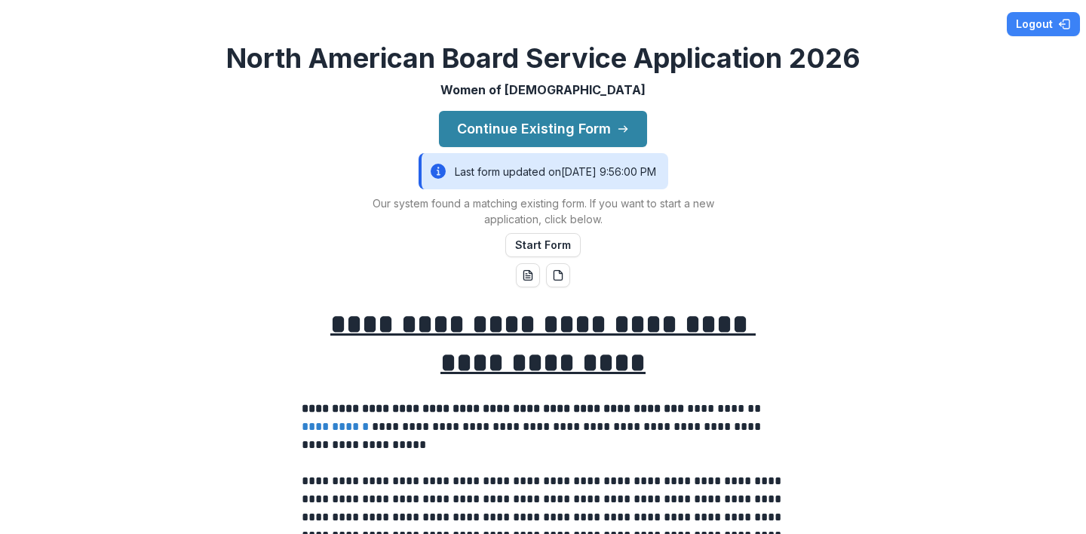
click at [301, 225] on div "**********" at bounding box center [543, 267] width 1086 height 534
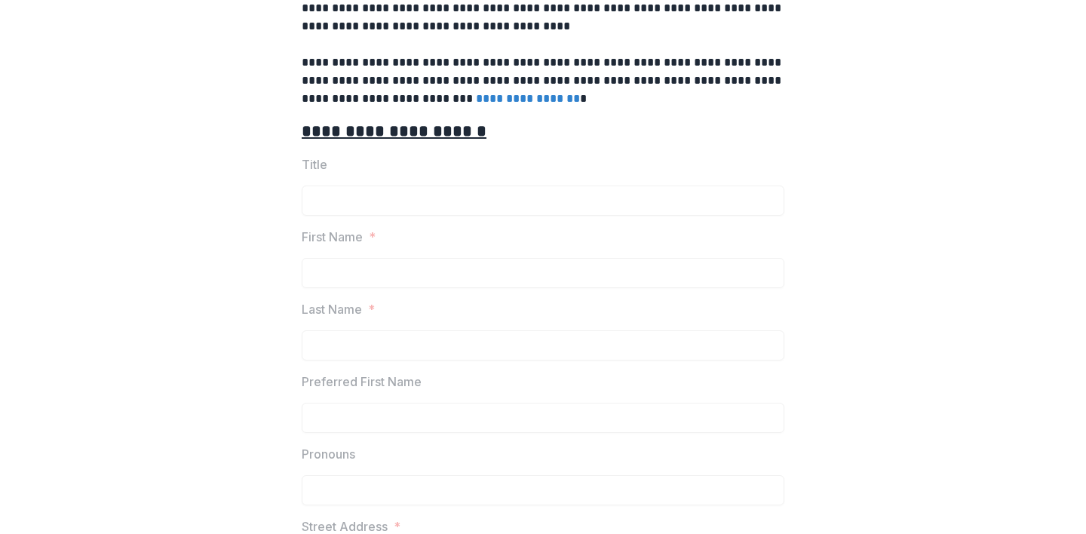
scroll to position [676, 0]
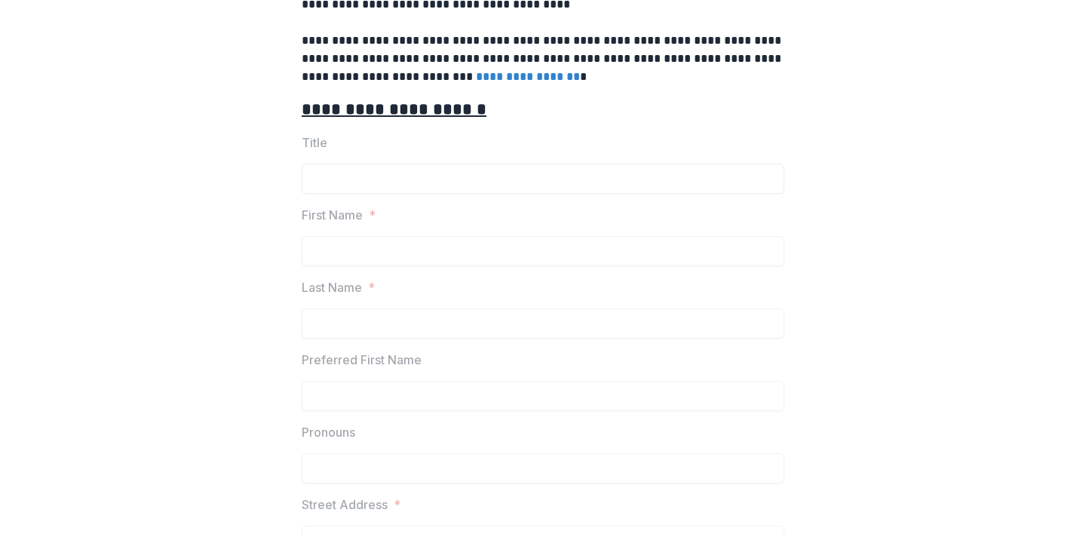
click at [422, 180] on input "Title" at bounding box center [543, 179] width 483 height 30
click at [422, 106] on u "**********" at bounding box center [394, 109] width 185 height 17
click at [401, 188] on input "Title" at bounding box center [543, 179] width 483 height 30
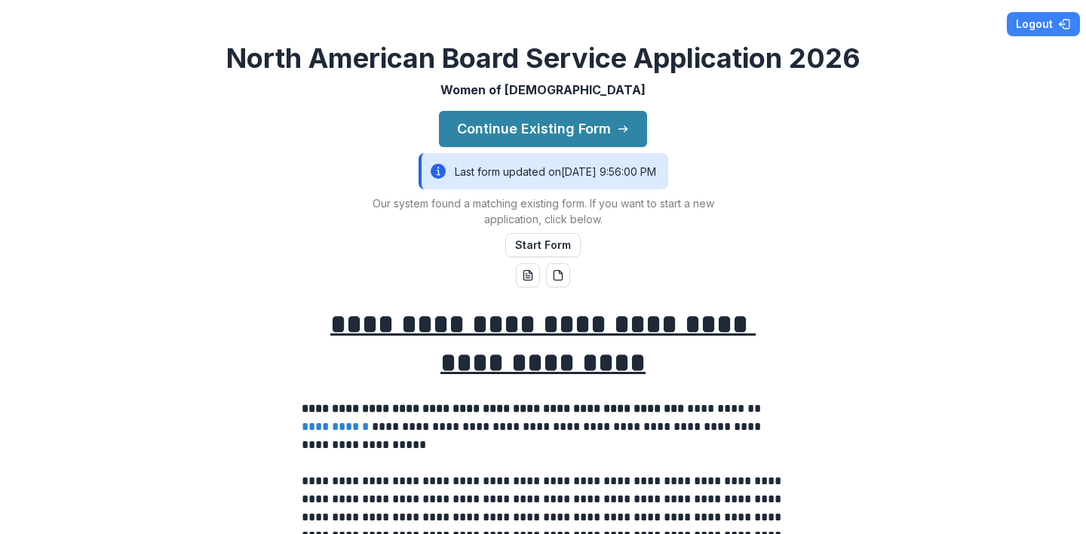
scroll to position [0, 0]
click at [542, 245] on button "Start Form" at bounding box center [542, 245] width 75 height 24
